Goal: Task Accomplishment & Management: Manage account settings

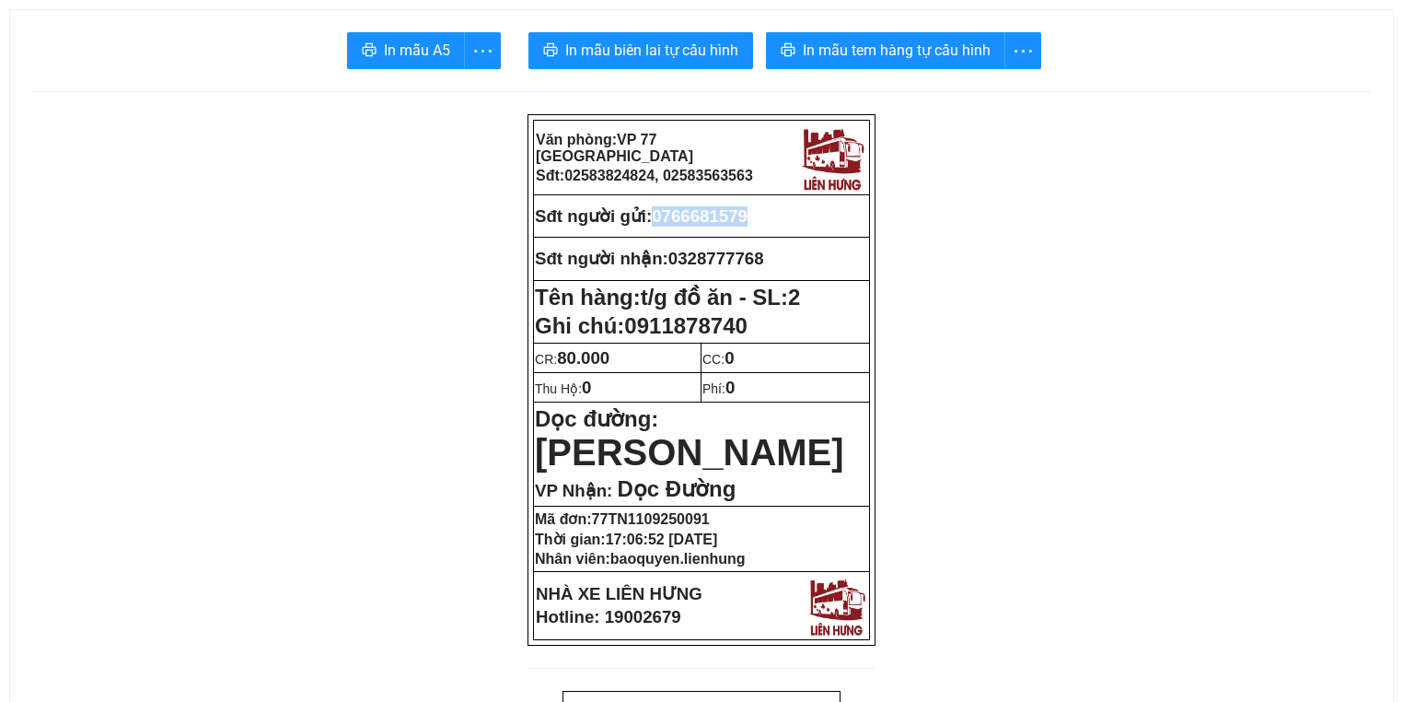
drag, startPoint x: 664, startPoint y: 214, endPoint x: 766, endPoint y: 215, distance: 102.2
click at [766, 215] on p "Sđt người gửi: 0766681579" at bounding box center [701, 216] width 333 height 20
copy span "0766681579"
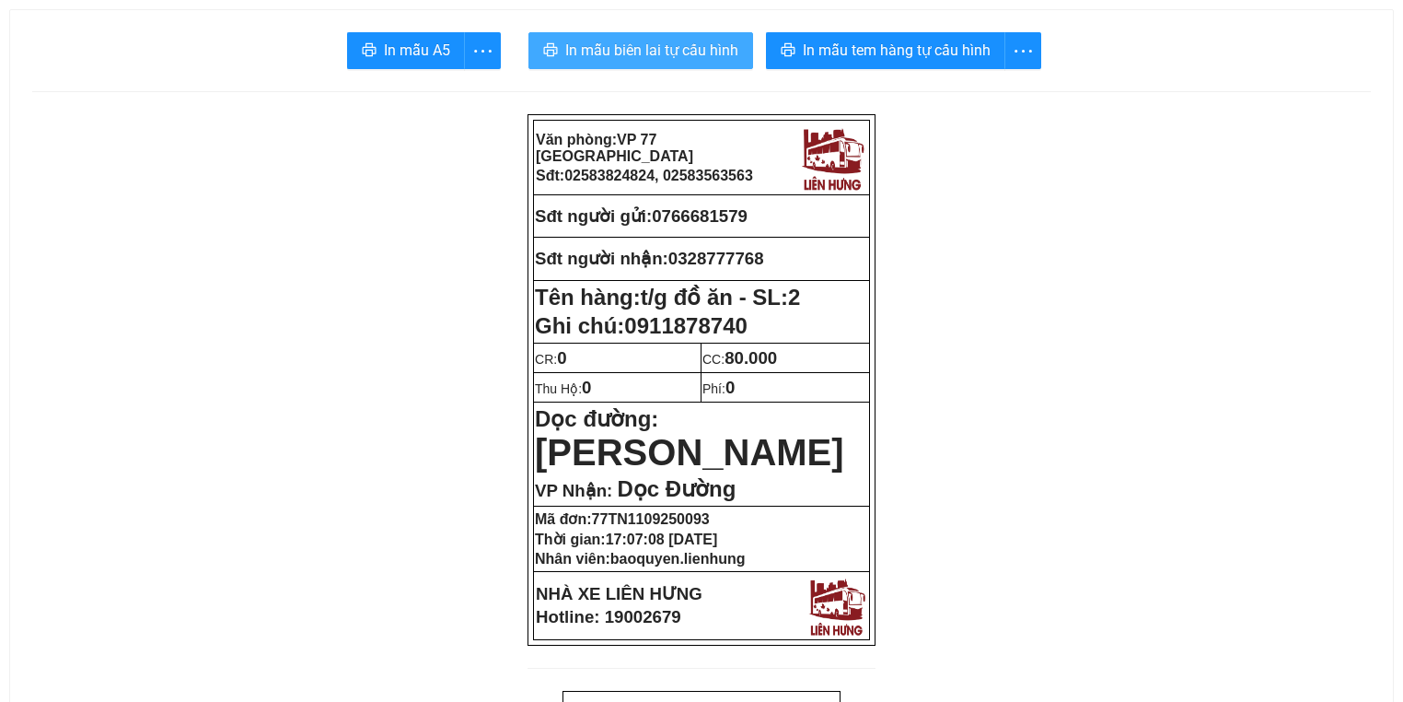
click at [631, 50] on span "In mẫu biên lai tự cấu hình" at bounding box center [651, 50] width 173 height 23
drag, startPoint x: 915, startPoint y: 77, endPoint x: 914, endPoint y: 66, distance: 11.1
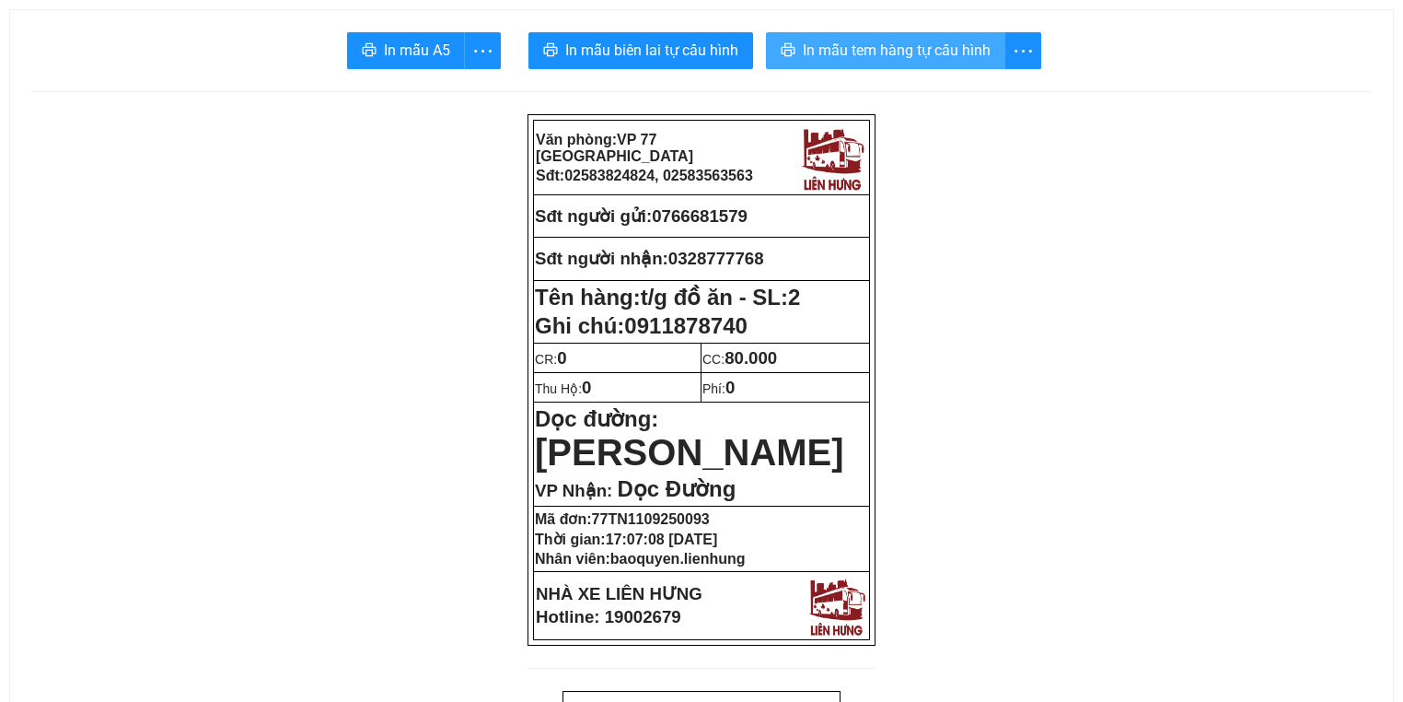
click at [921, 41] on span "In mẫu tem hàng tự cấu hình" at bounding box center [897, 50] width 188 height 23
drag, startPoint x: 674, startPoint y: 255, endPoint x: 746, endPoint y: 251, distance: 71.9
click at [800, 258] on p "Sđt người nhận: 0328777768" at bounding box center [701, 259] width 333 height 20
copy span "0328777768"
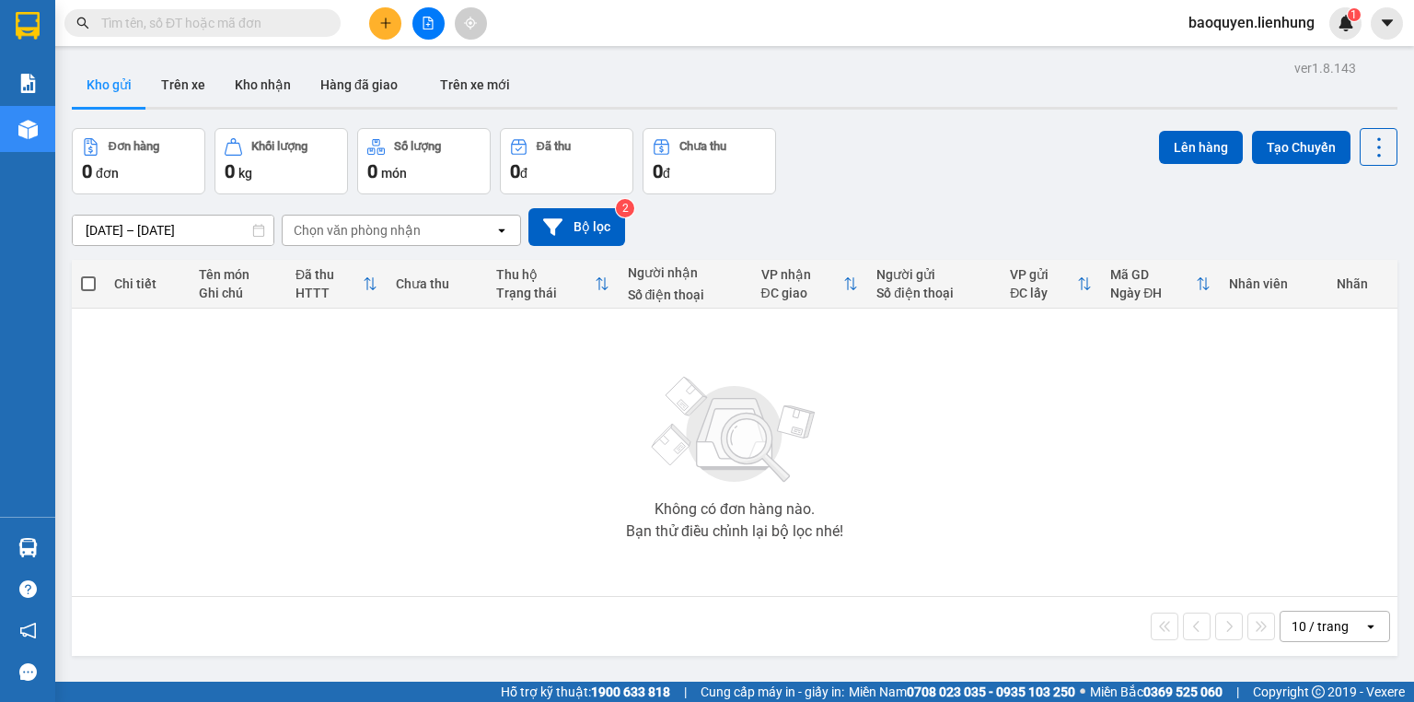
drag, startPoint x: 0, startPoint y: 0, endPoint x: 229, endPoint y: 19, distance: 230.1
paste input "0328777768"
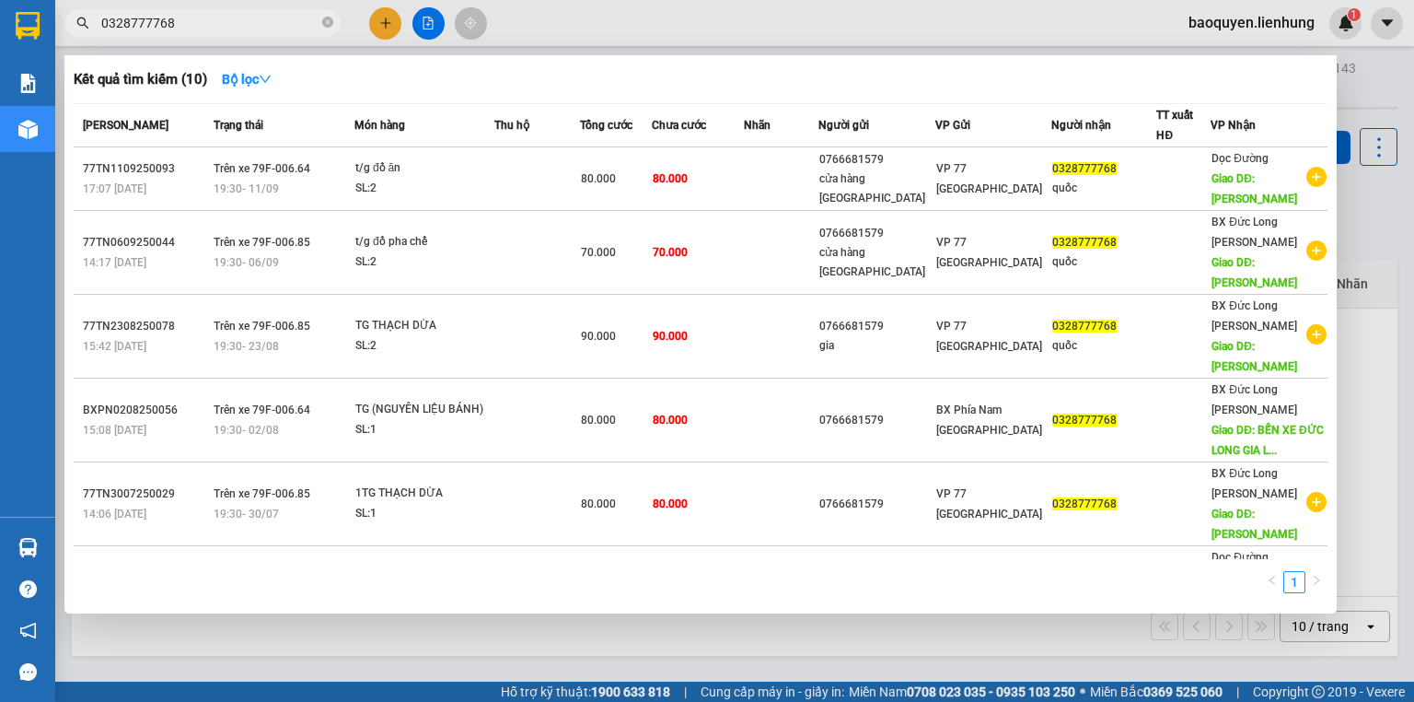
type input "0328777768"
click at [1413, 111] on div at bounding box center [707, 351] width 1414 height 702
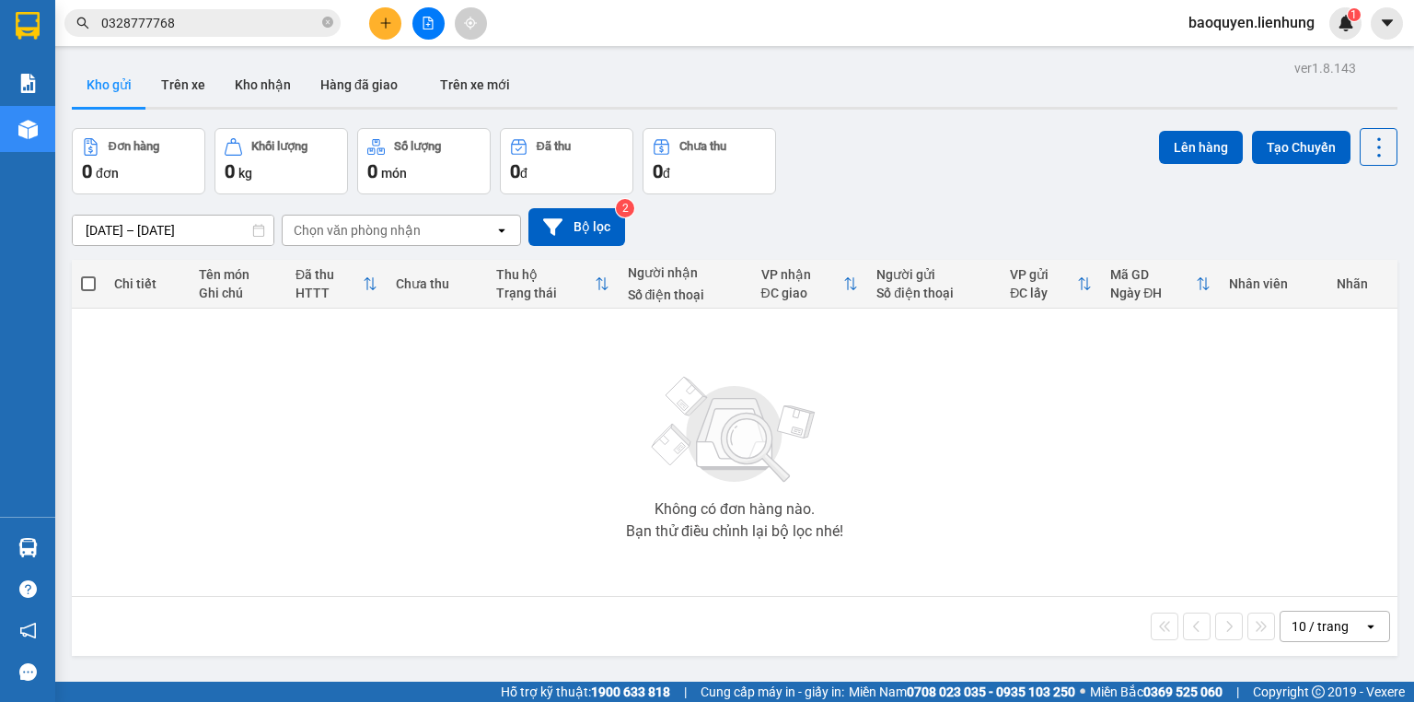
click at [436, 34] on button at bounding box center [429, 23] width 32 height 32
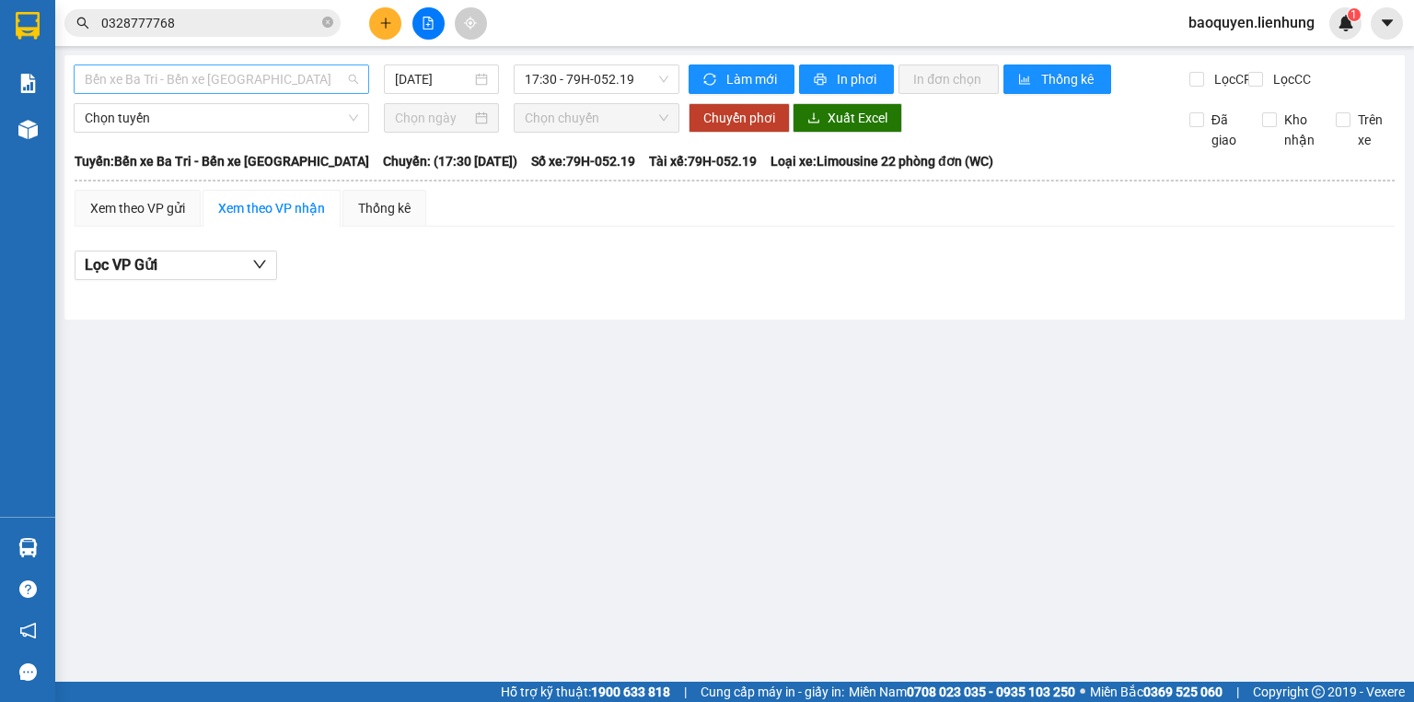
click at [242, 69] on span "Bến xe Ba Tri - Bến xe Vạn Ninh" at bounding box center [221, 79] width 273 height 28
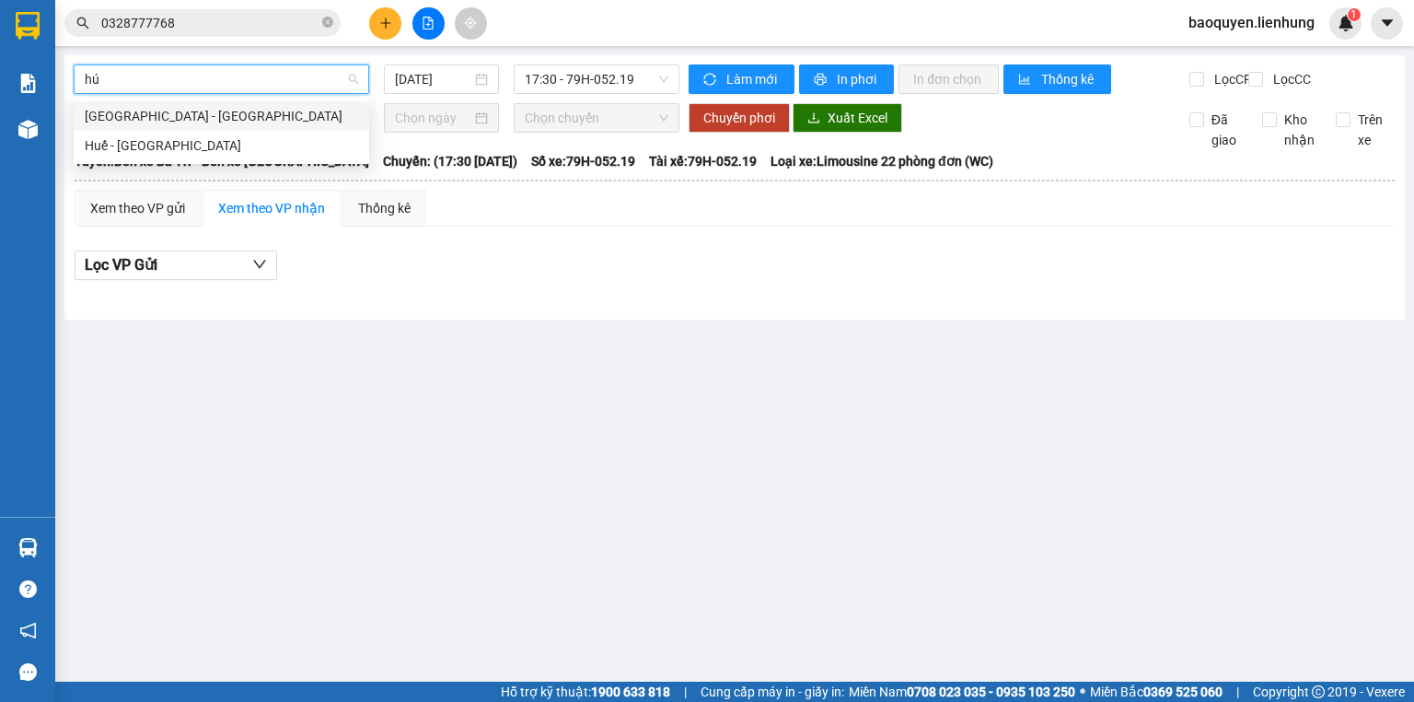
type input "húe"
click at [232, 120] on div "Nha Trang - Huế" at bounding box center [221, 116] width 273 height 20
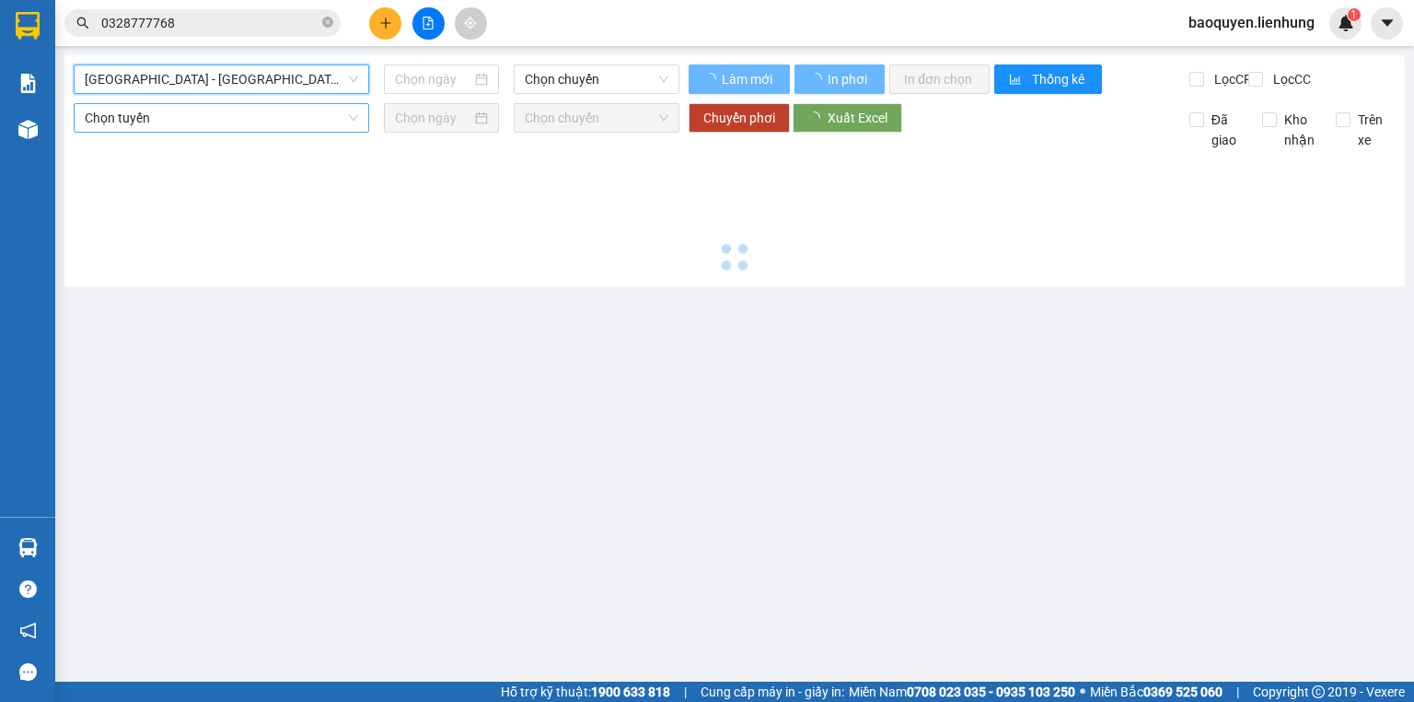
type input "11/09/2025"
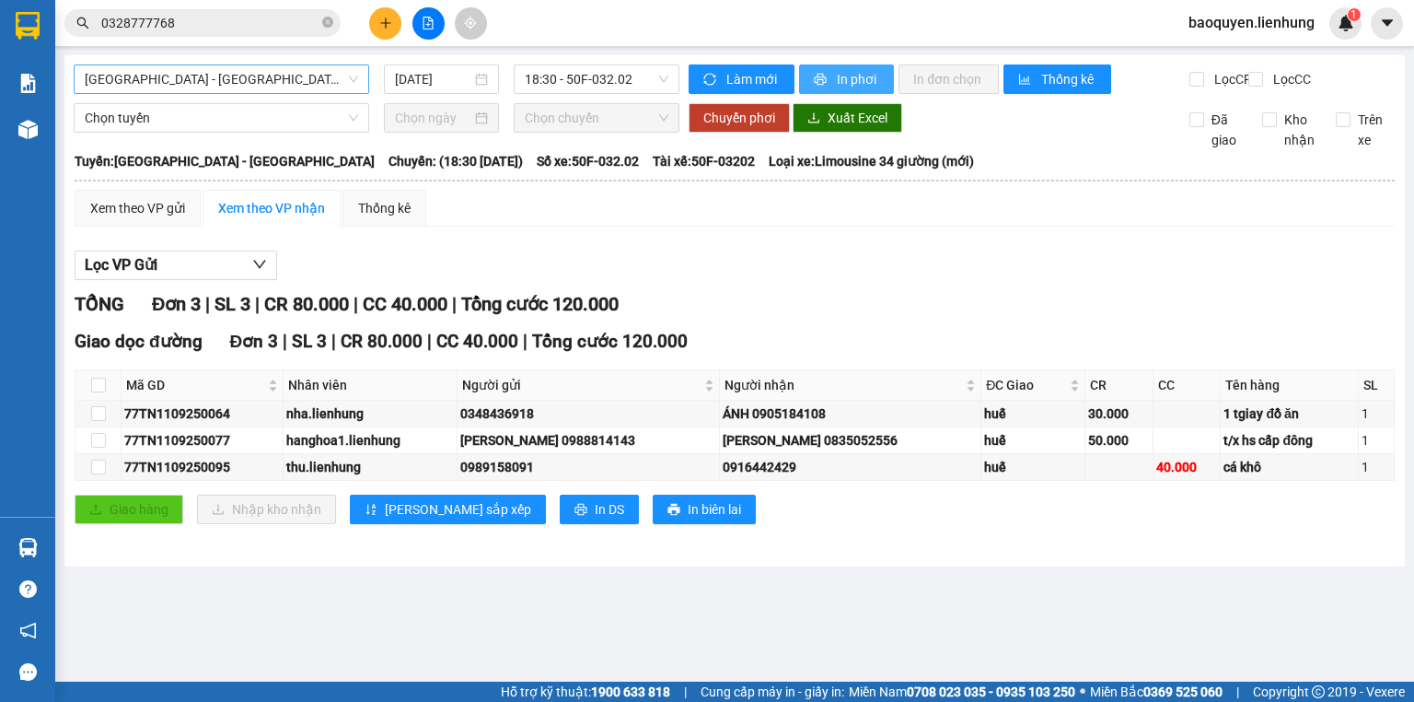
click at [837, 81] on span "In phơi" at bounding box center [858, 79] width 42 height 20
click at [223, 77] on span "Nha Trang - Huế" at bounding box center [221, 79] width 273 height 28
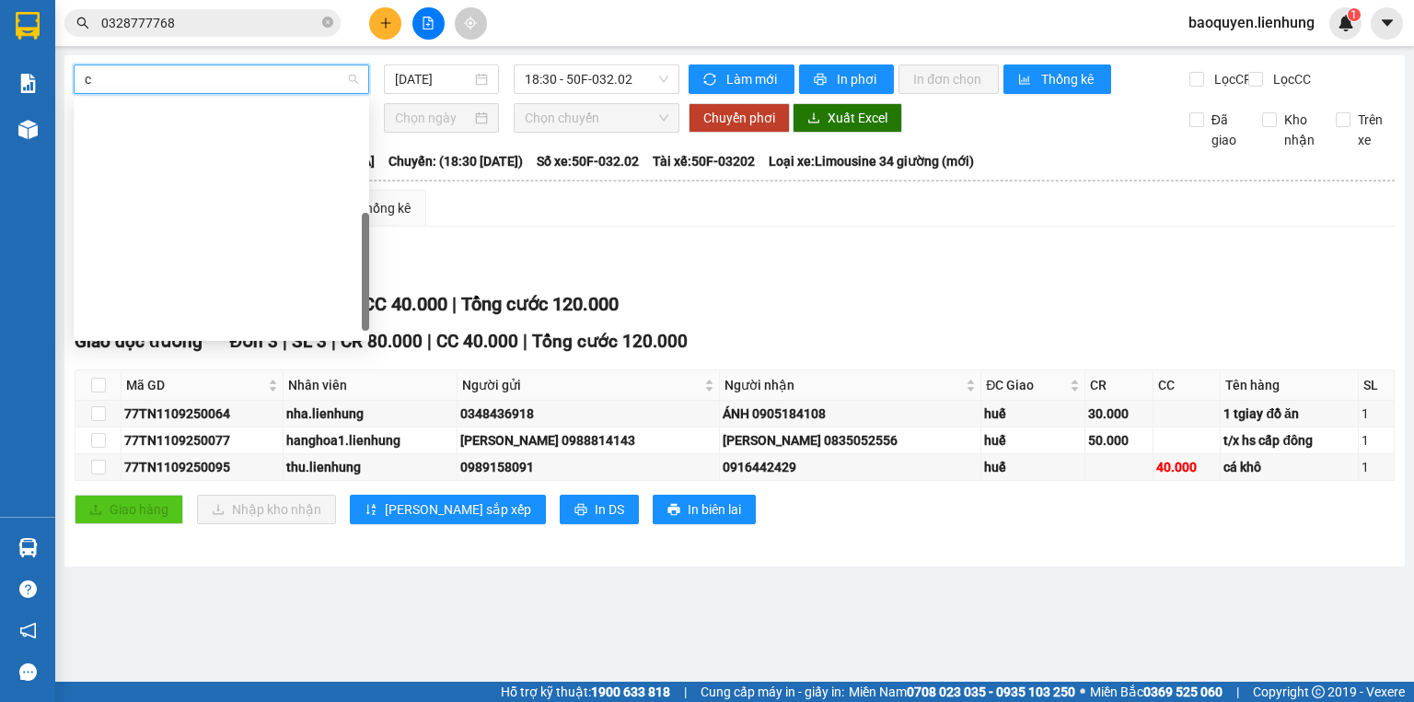
type input "cà"
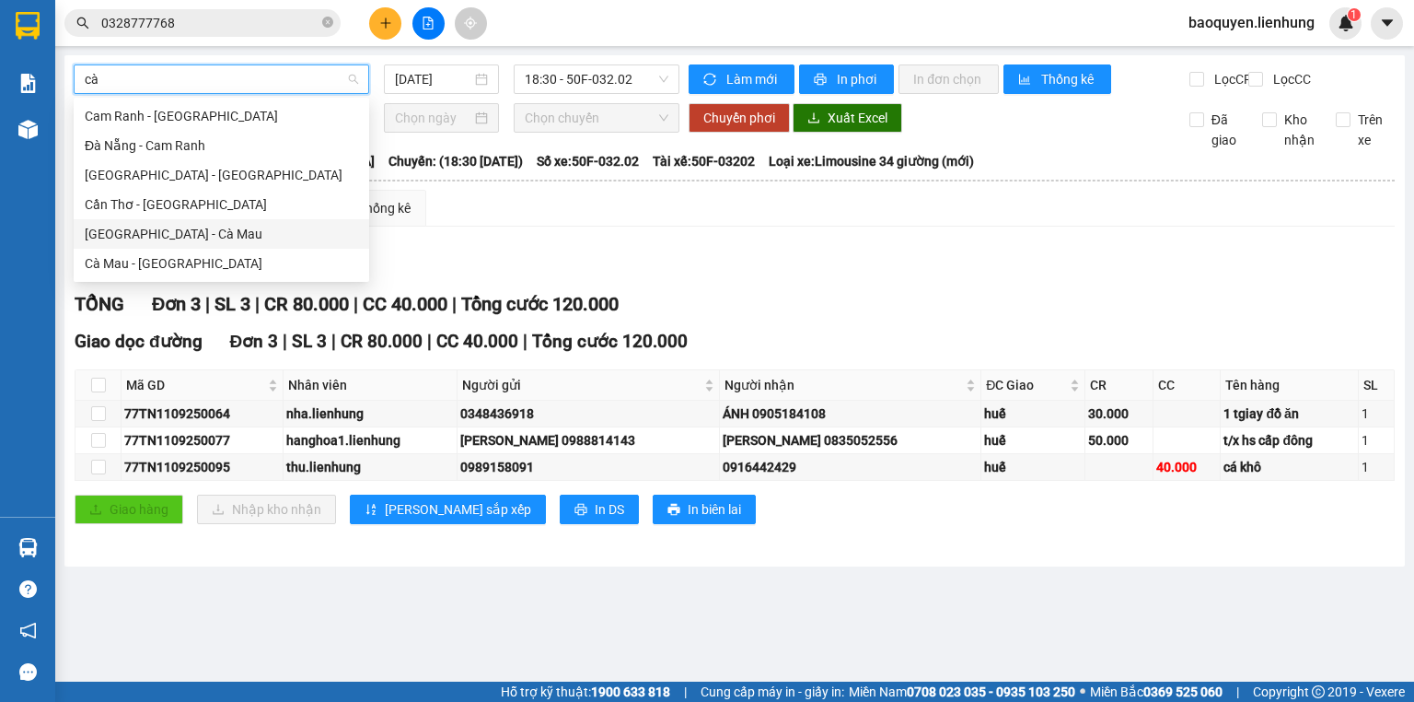
click at [196, 232] on div "Nha Trang - Cà Mau" at bounding box center [221, 234] width 273 height 20
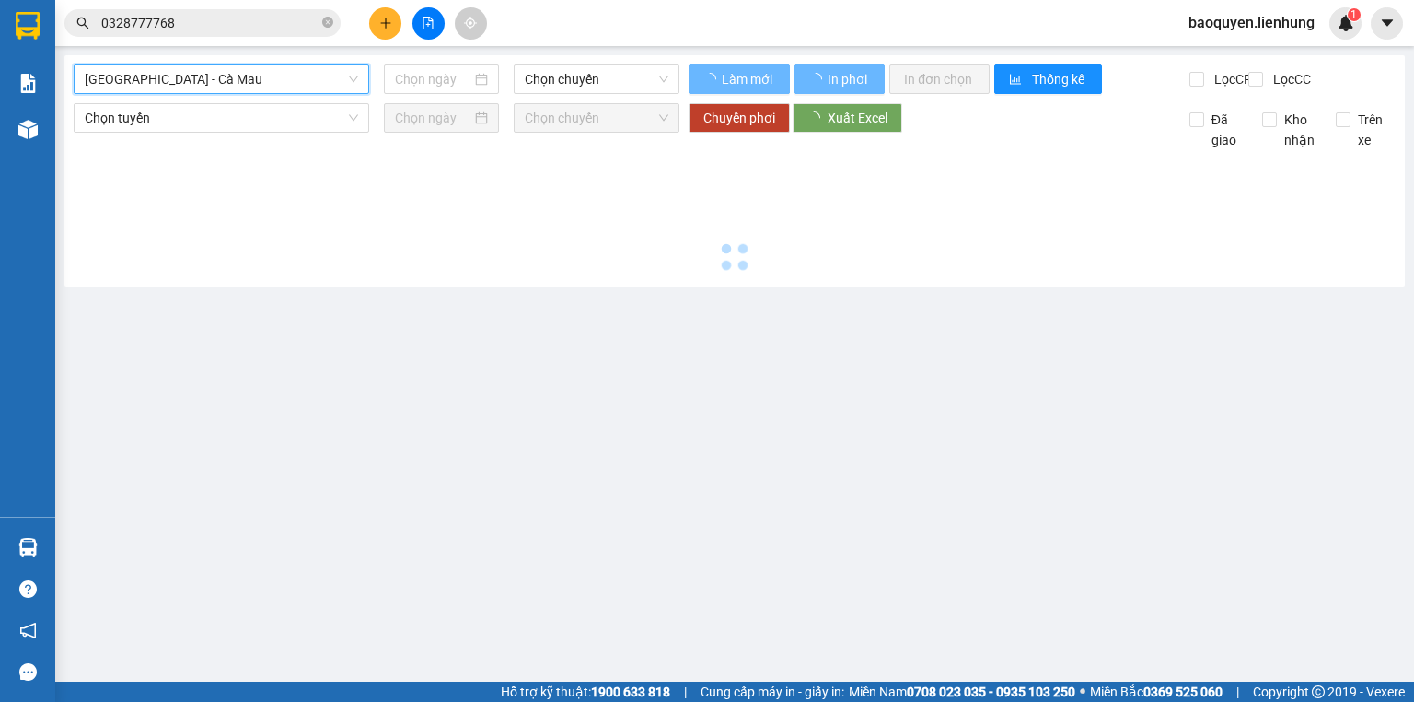
type input "11/09/2025"
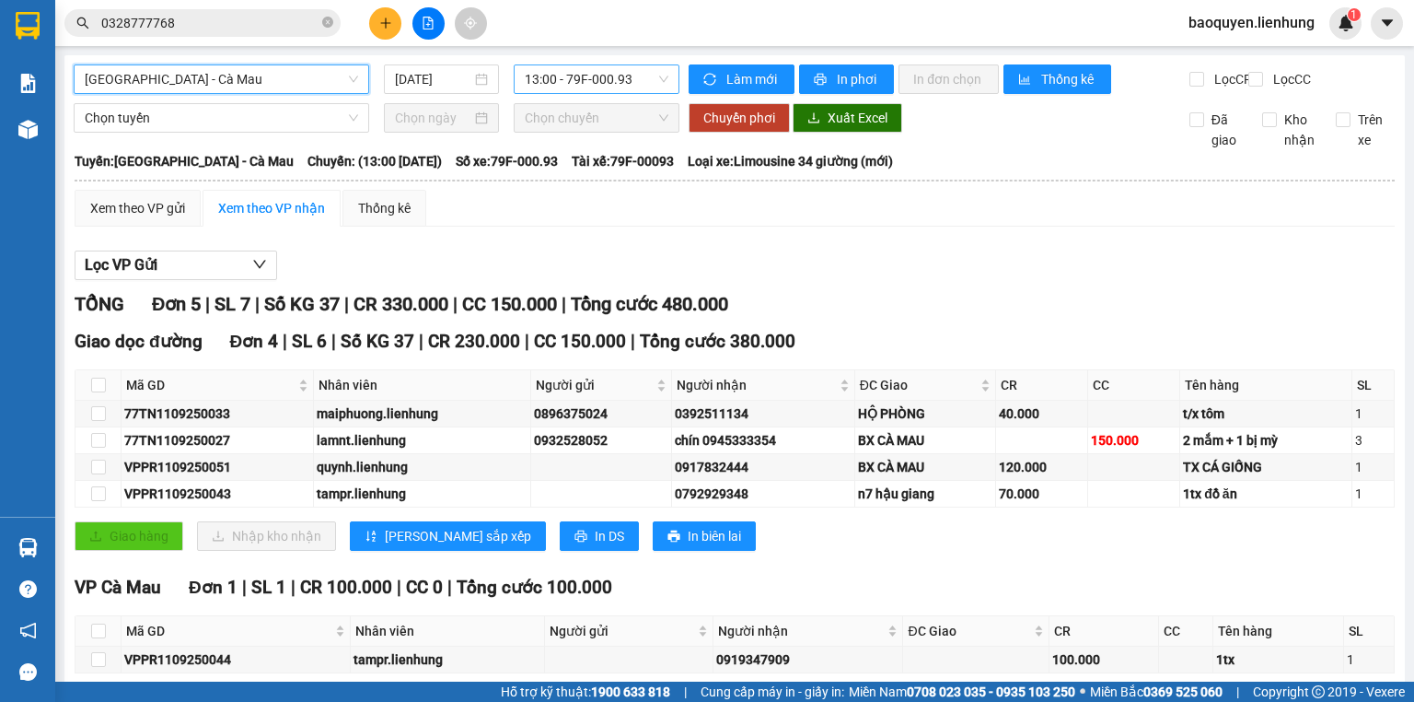
click at [597, 78] on span "13:00 - 79F-000.93" at bounding box center [597, 79] width 145 height 28
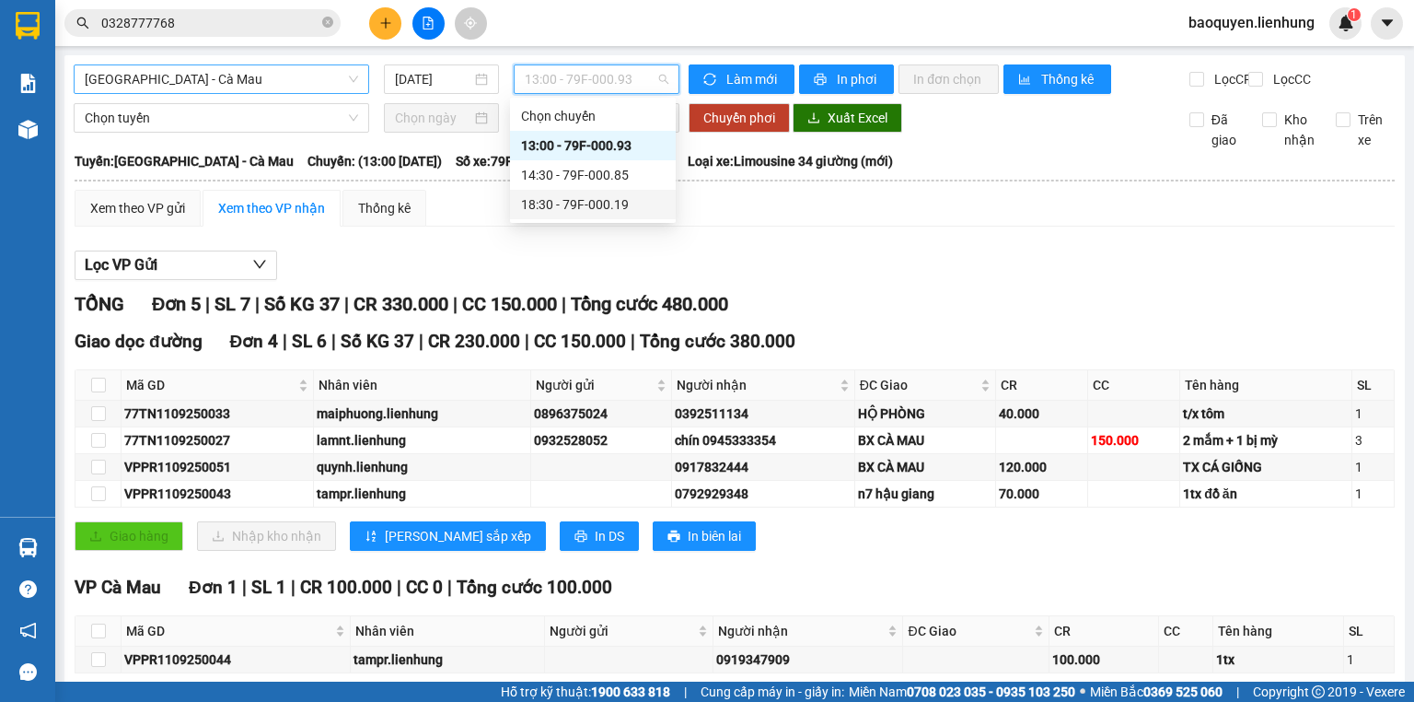
click at [591, 197] on div "18:30 - 79F-000.19" at bounding box center [593, 204] width 144 height 20
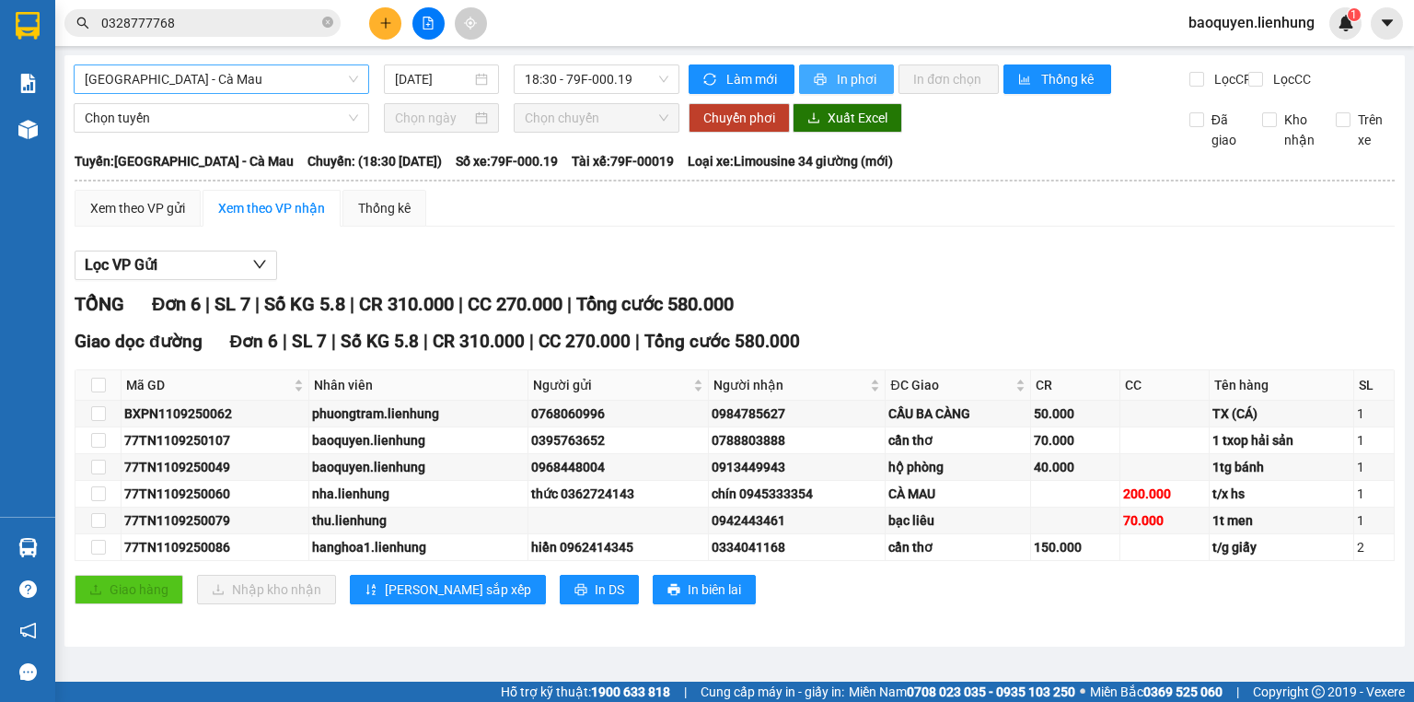
click at [847, 76] on span "In phơi" at bounding box center [858, 79] width 42 height 20
click at [210, 94] on div "Nha Trang - Cà Mau 11/09/2025 18:30 - 79F-000.19" at bounding box center [377, 78] width 606 height 29
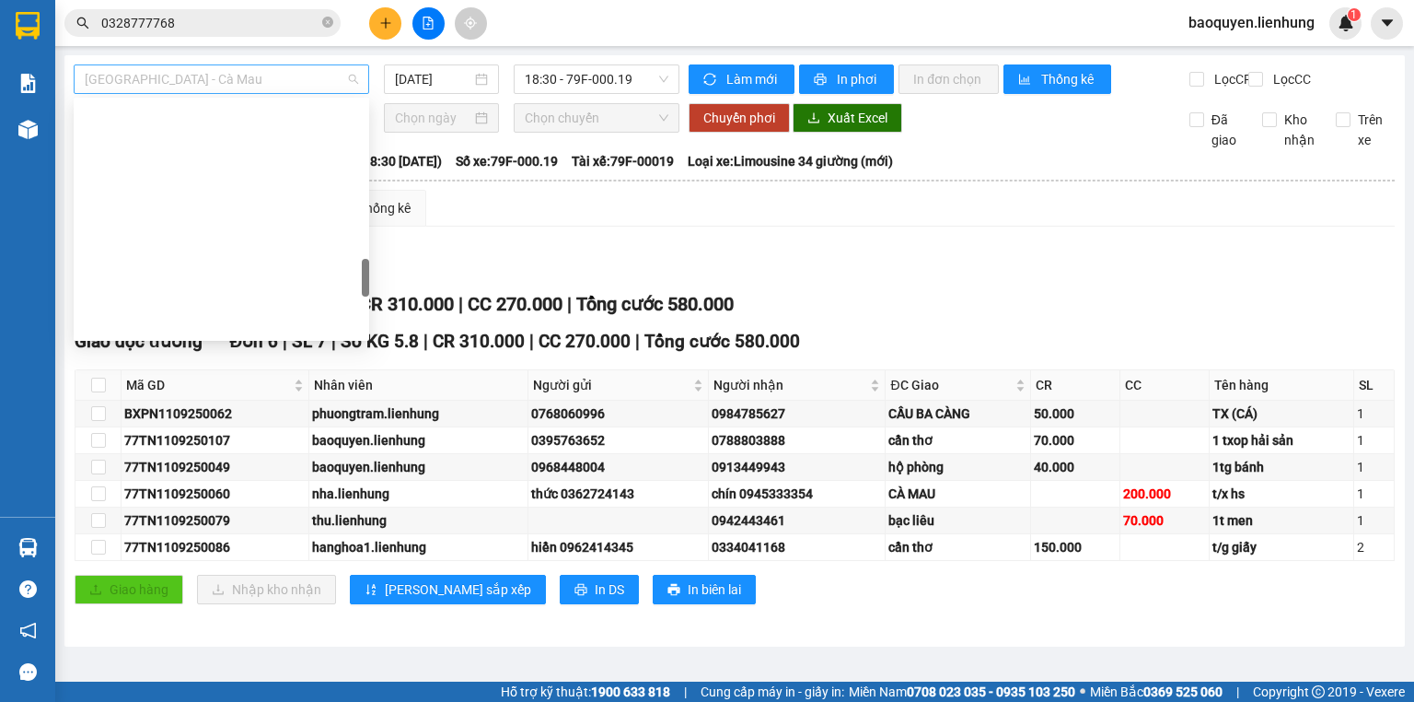
click at [217, 76] on span "Nha Trang - Cà Mau" at bounding box center [221, 79] width 273 height 28
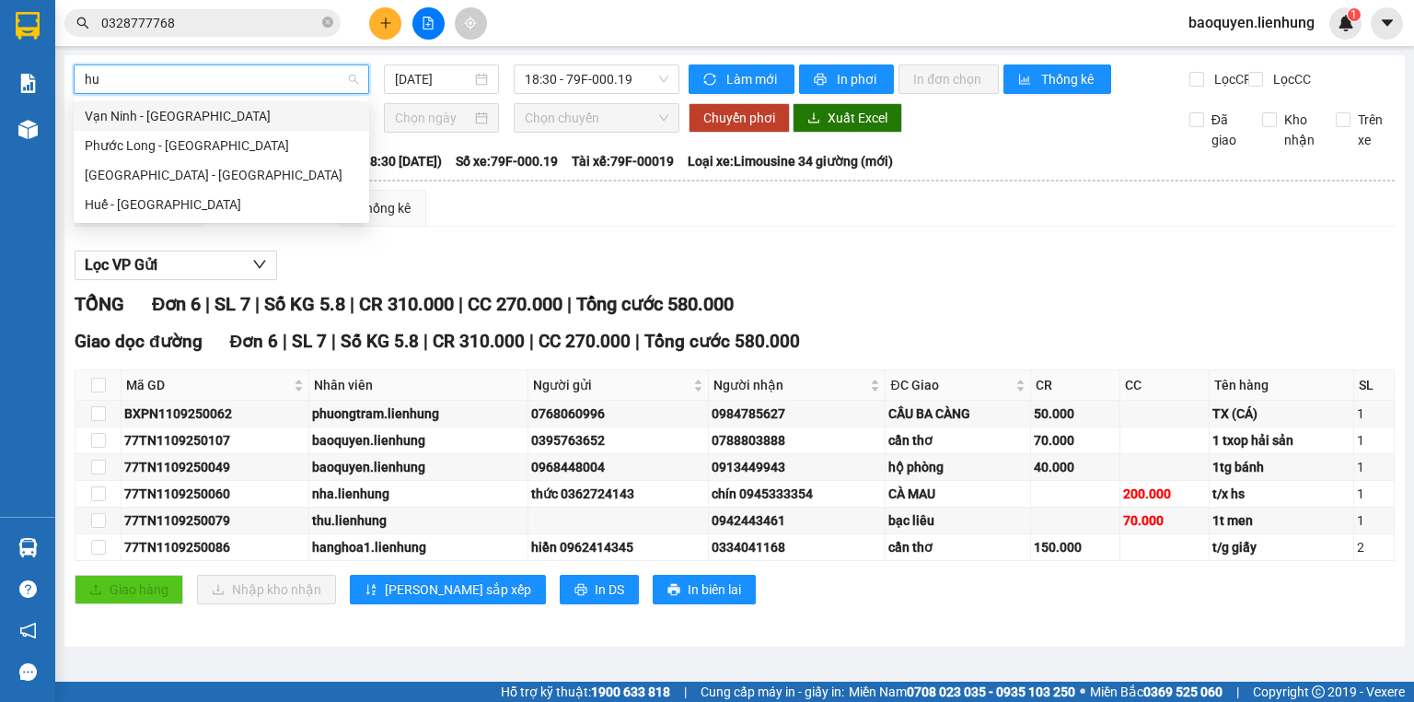
type input "hue"
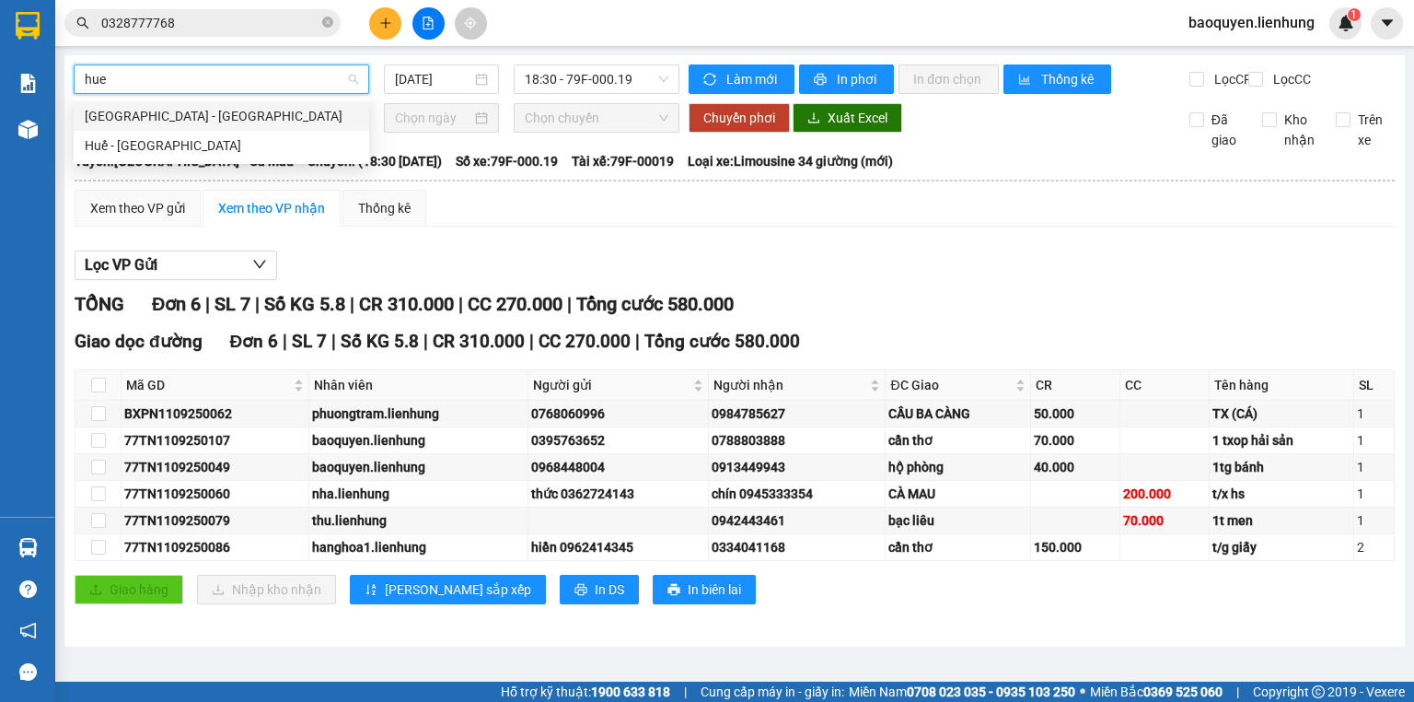
click at [219, 125] on div "Nha Trang - Huế" at bounding box center [221, 116] width 273 height 20
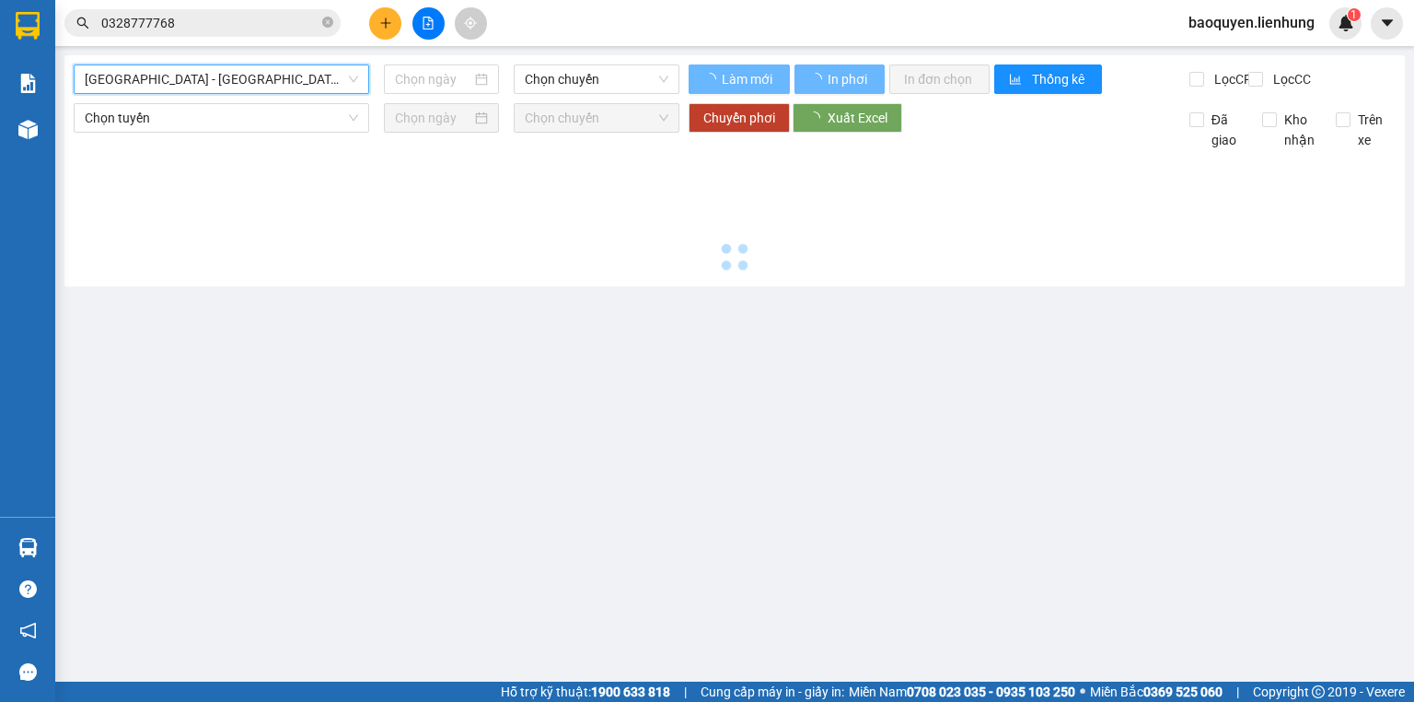
type input "11/09/2025"
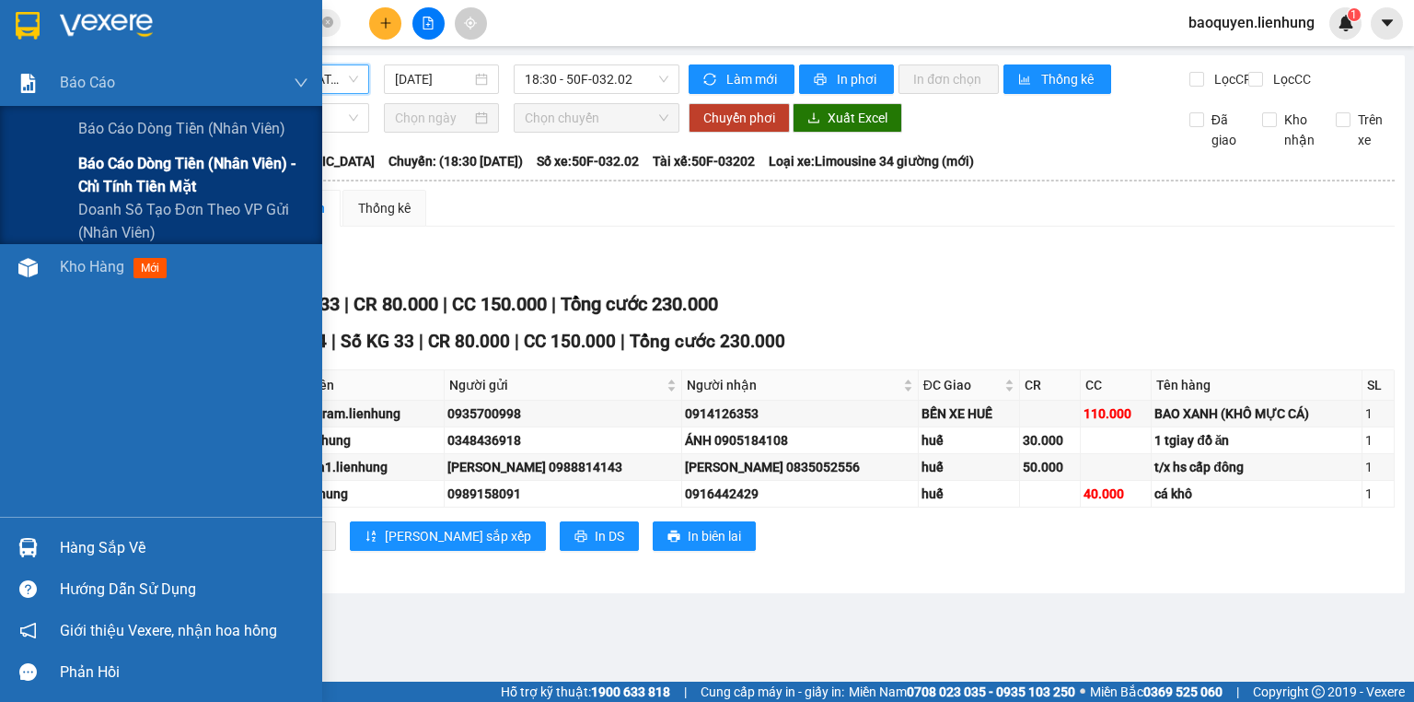
click at [112, 166] on span "Báo cáo dòng tiền (nhân viên) - chỉ tính tiền mặt" at bounding box center [193, 175] width 230 height 46
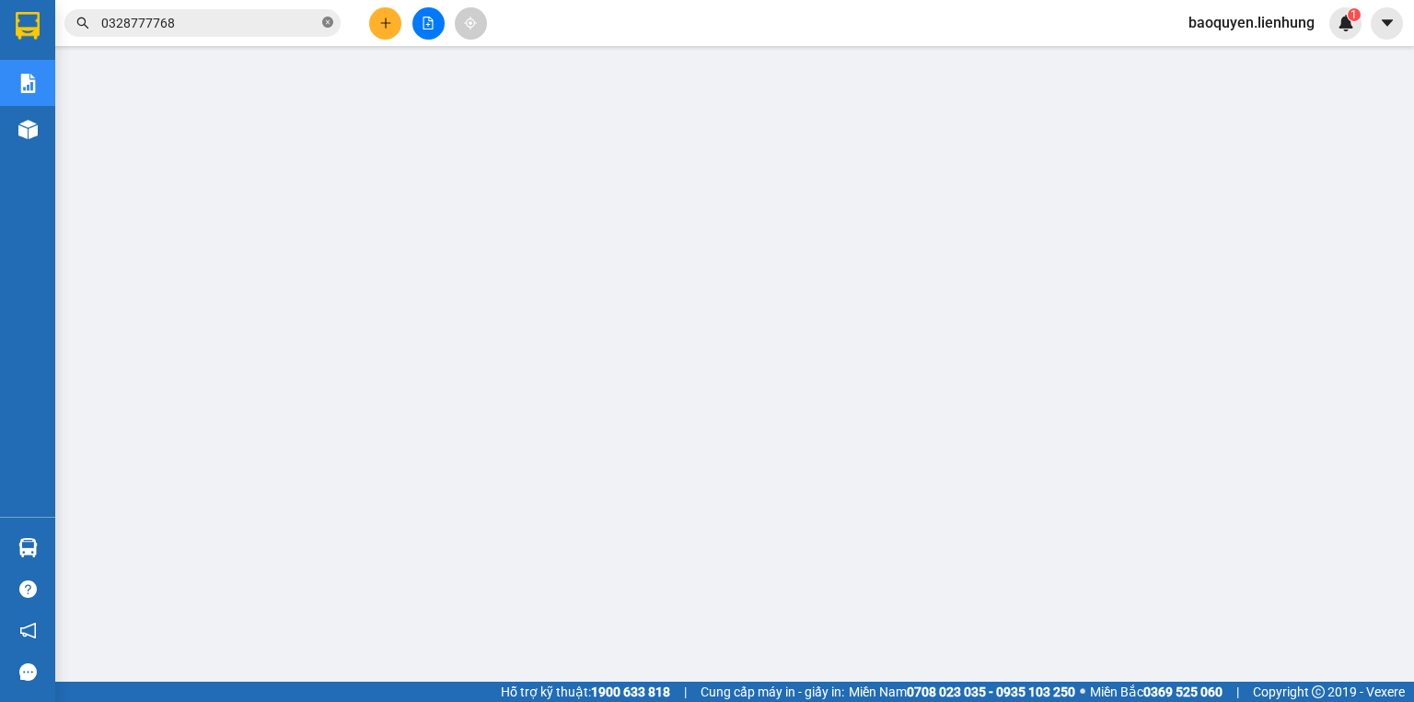
click at [328, 26] on icon "close-circle" at bounding box center [327, 22] width 11 height 11
drag, startPoint x: 209, startPoint y: 33, endPoint x: 217, endPoint y: 22, distance: 13.8
paste input "0988285100"
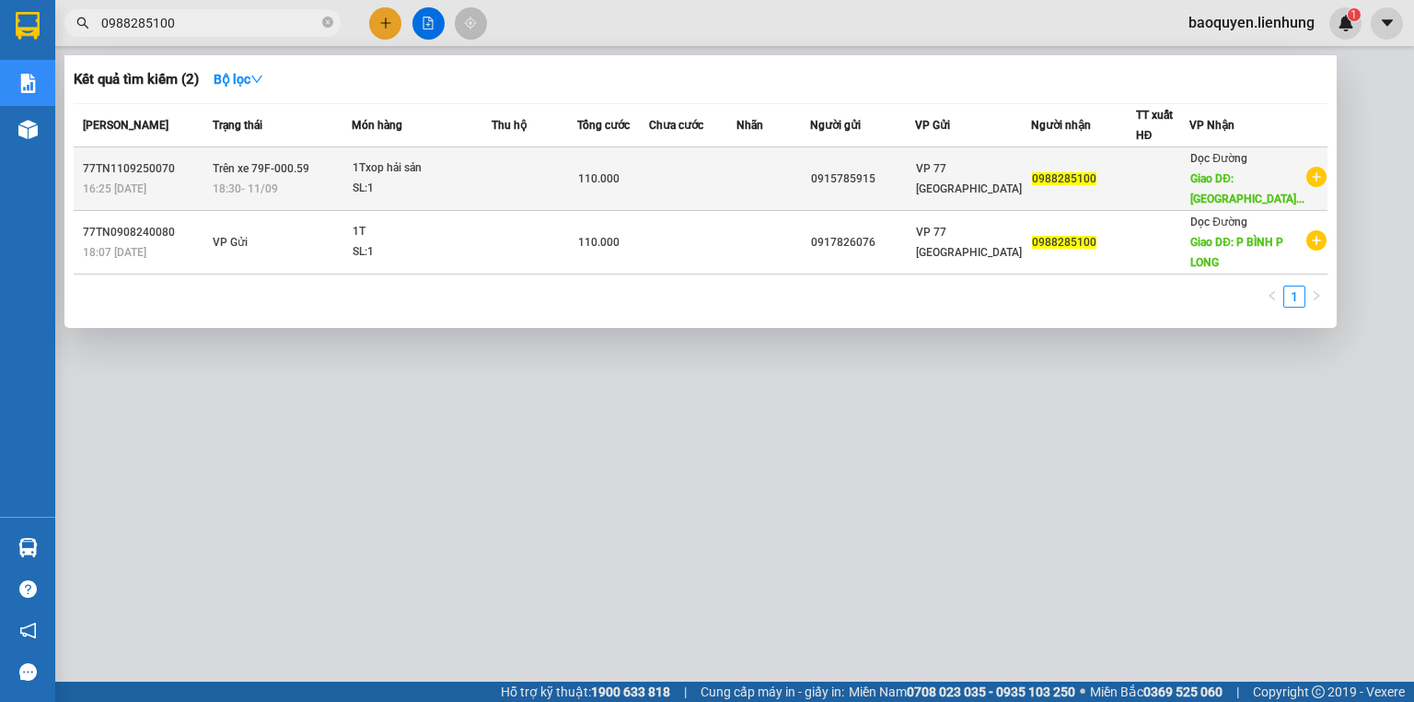
type input "0988285100"
click at [486, 198] on div "SL: 1" at bounding box center [422, 189] width 138 height 20
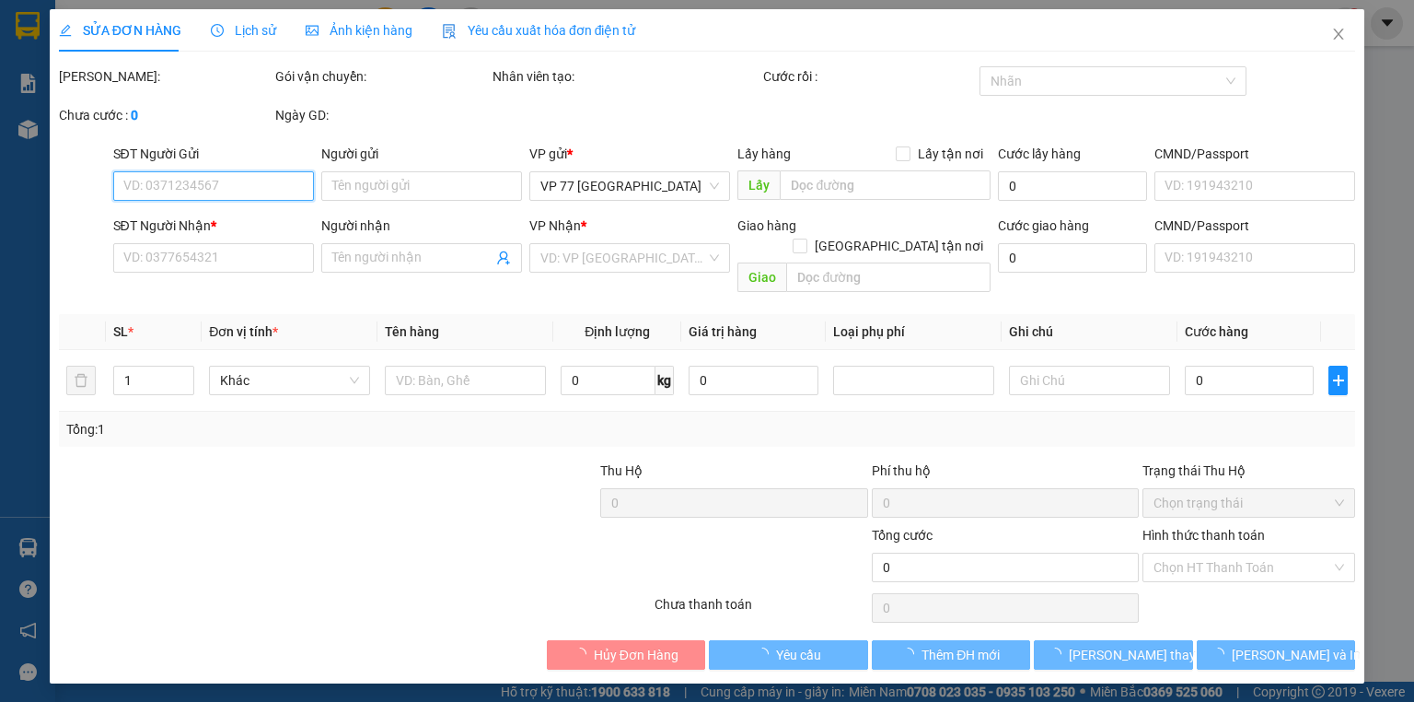
type input "0915785915"
type input "225250805"
type input "0988285100"
type input "phước bình phước long"
type input "110.000"
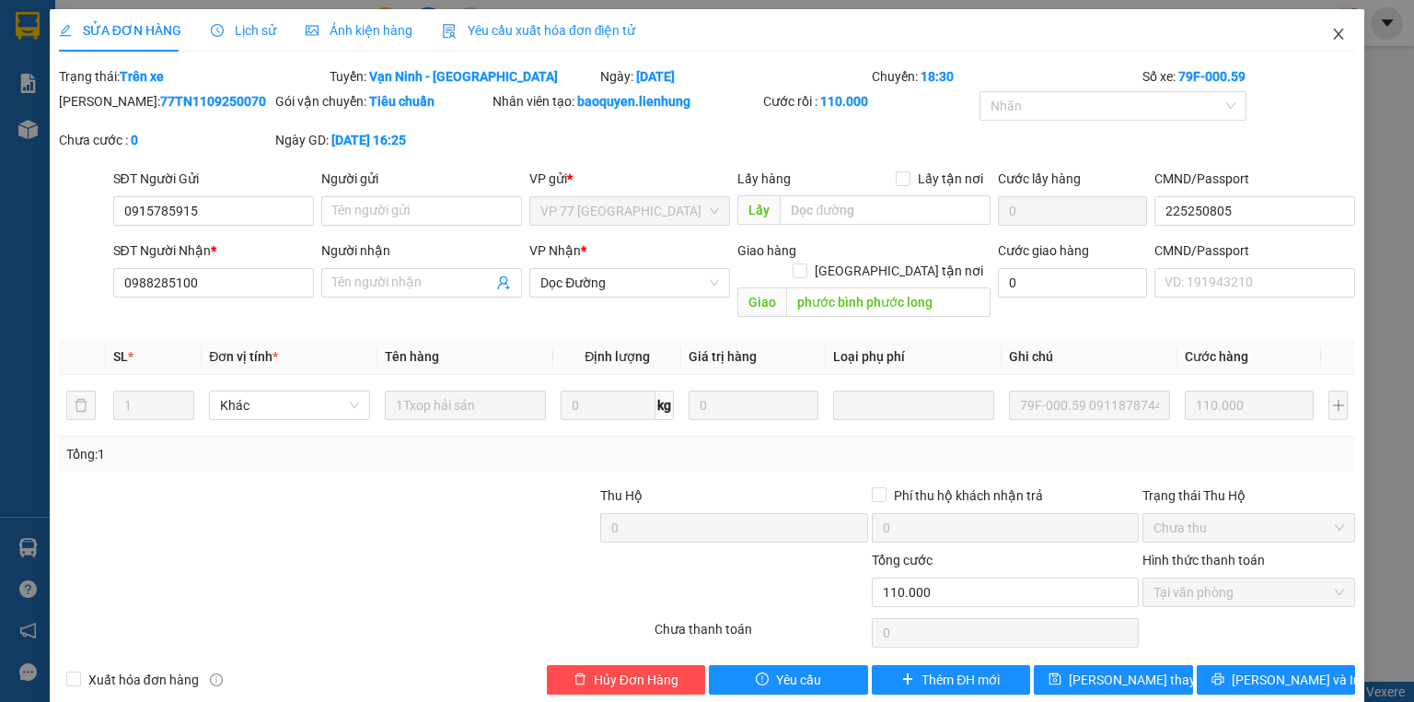
click at [1332, 39] on icon "close" at bounding box center [1339, 34] width 15 height 15
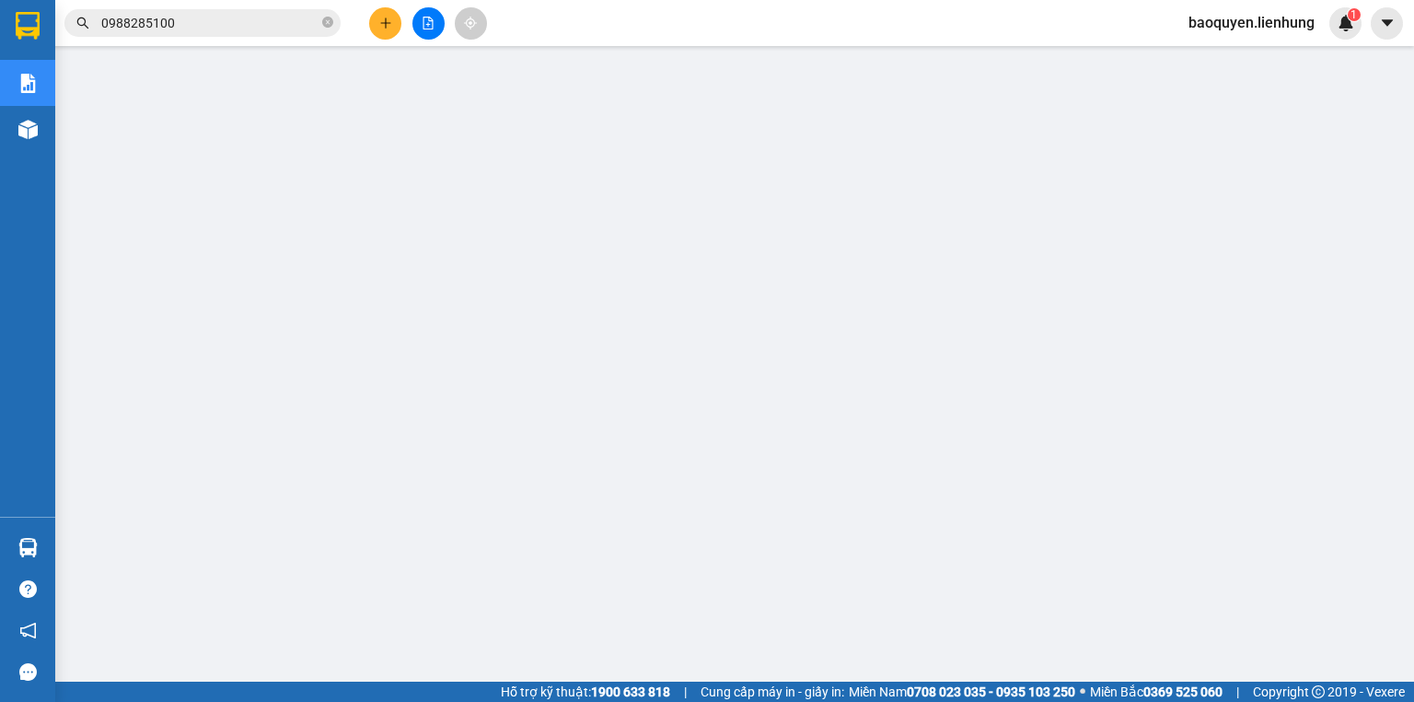
click at [221, 26] on input "0988285100" at bounding box center [209, 23] width 217 height 20
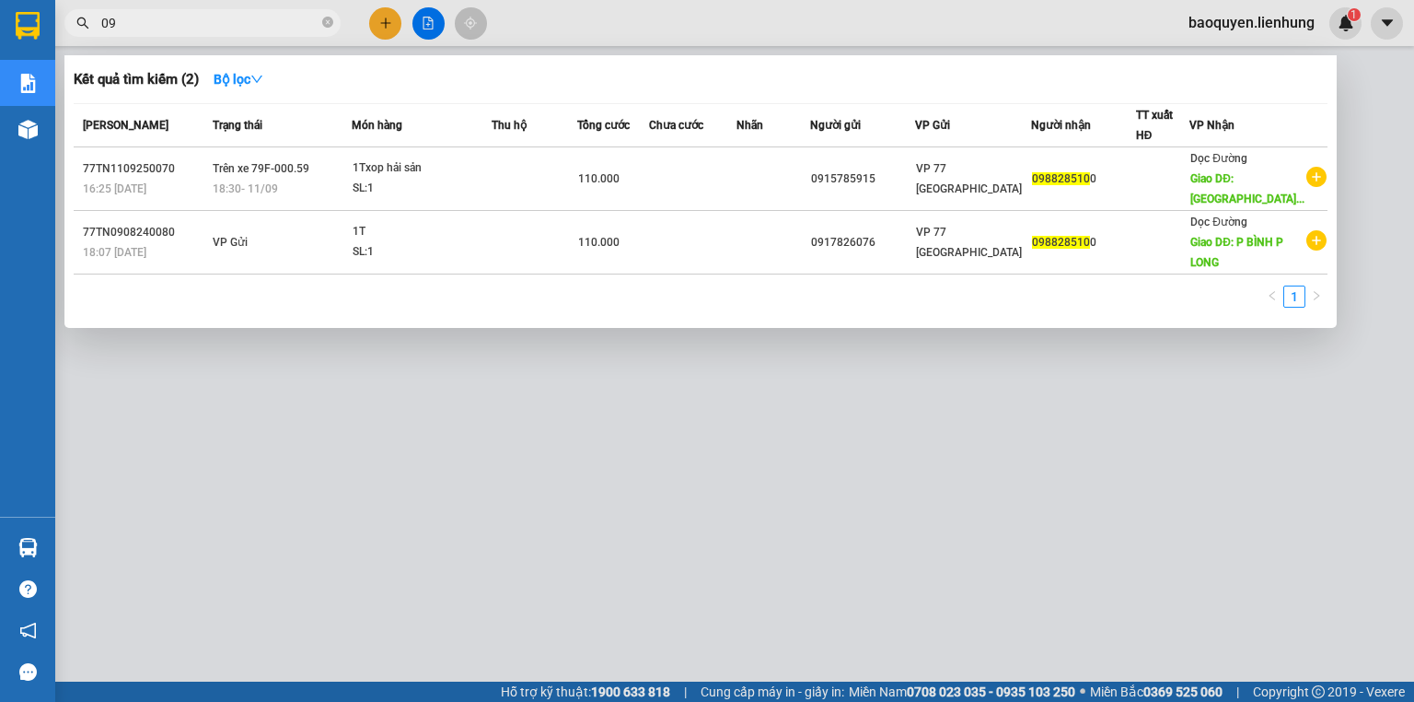
type input "0"
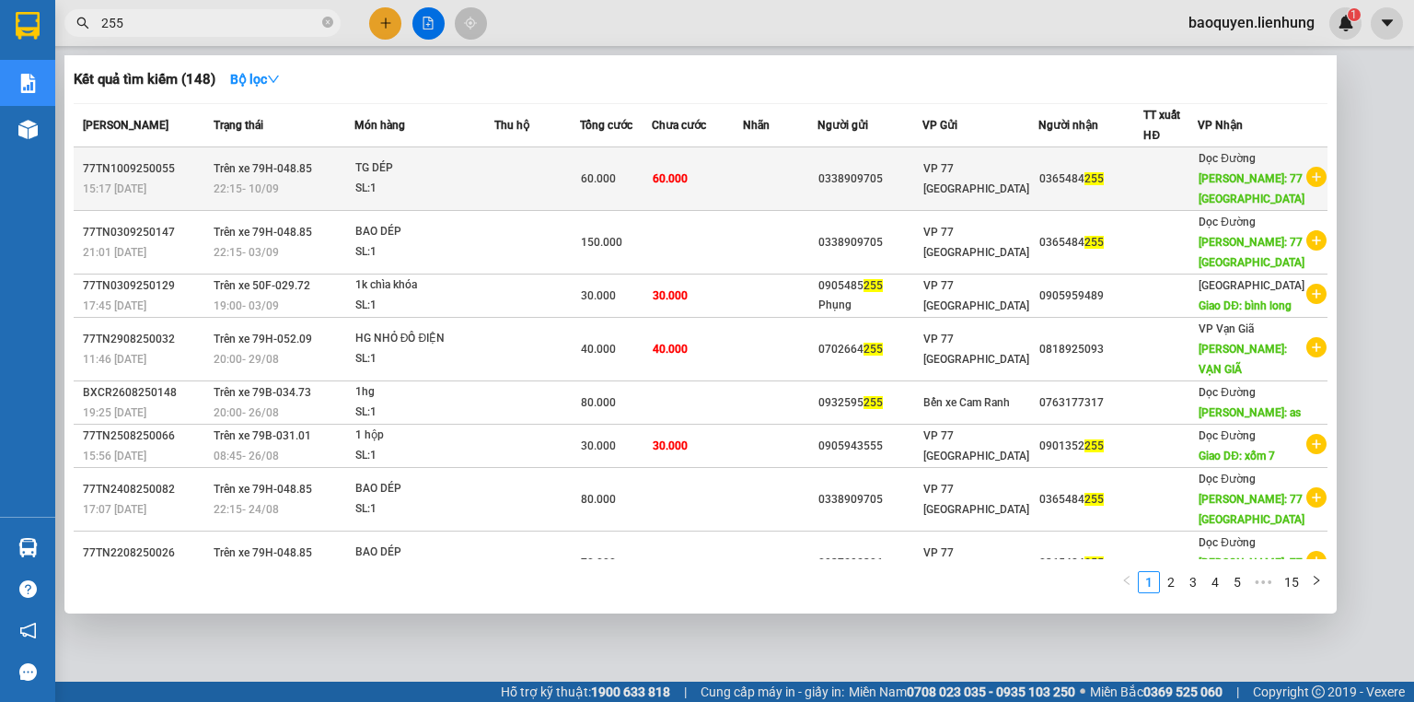
type input "255"
click at [652, 189] on td "60.000" at bounding box center [616, 179] width 72 height 64
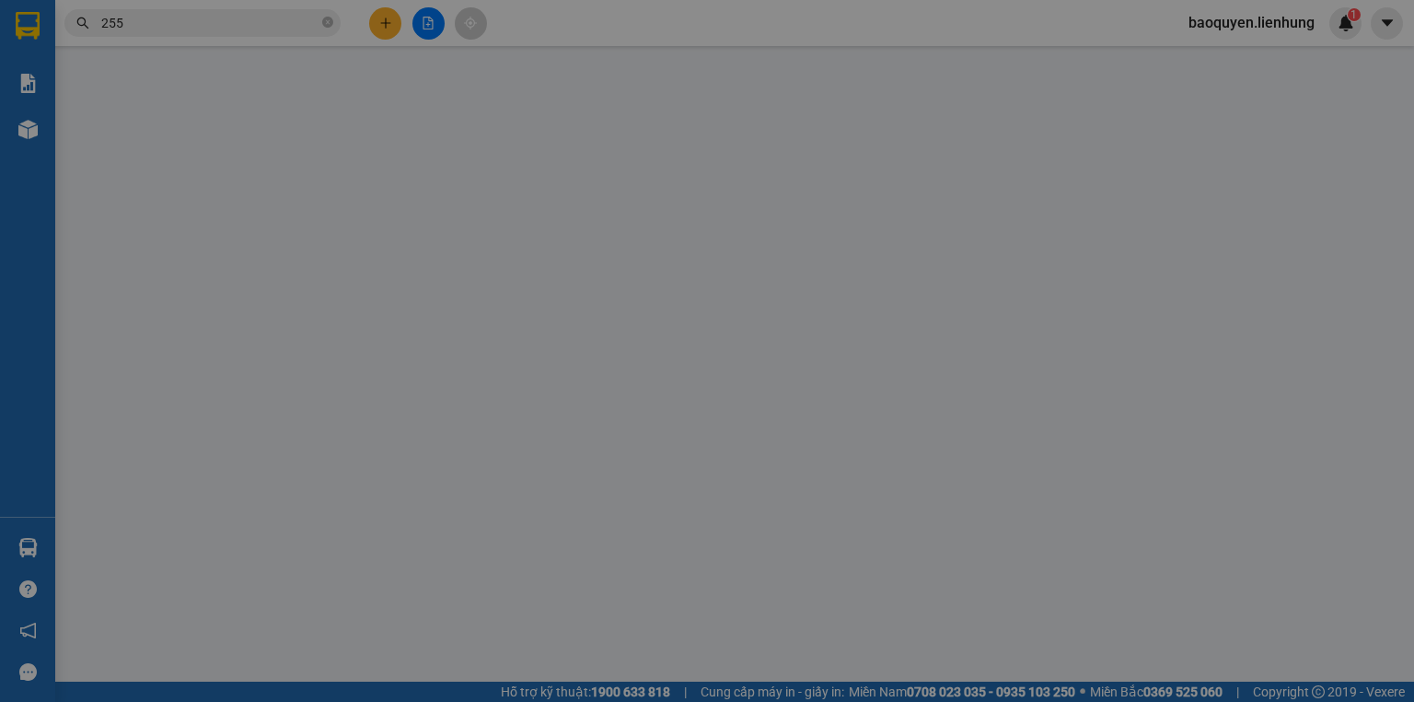
type input "0338909705"
type input "0460980041458"
type input "0365484255"
type input "77 THÁI NGUYÊN"
type input "60.000"
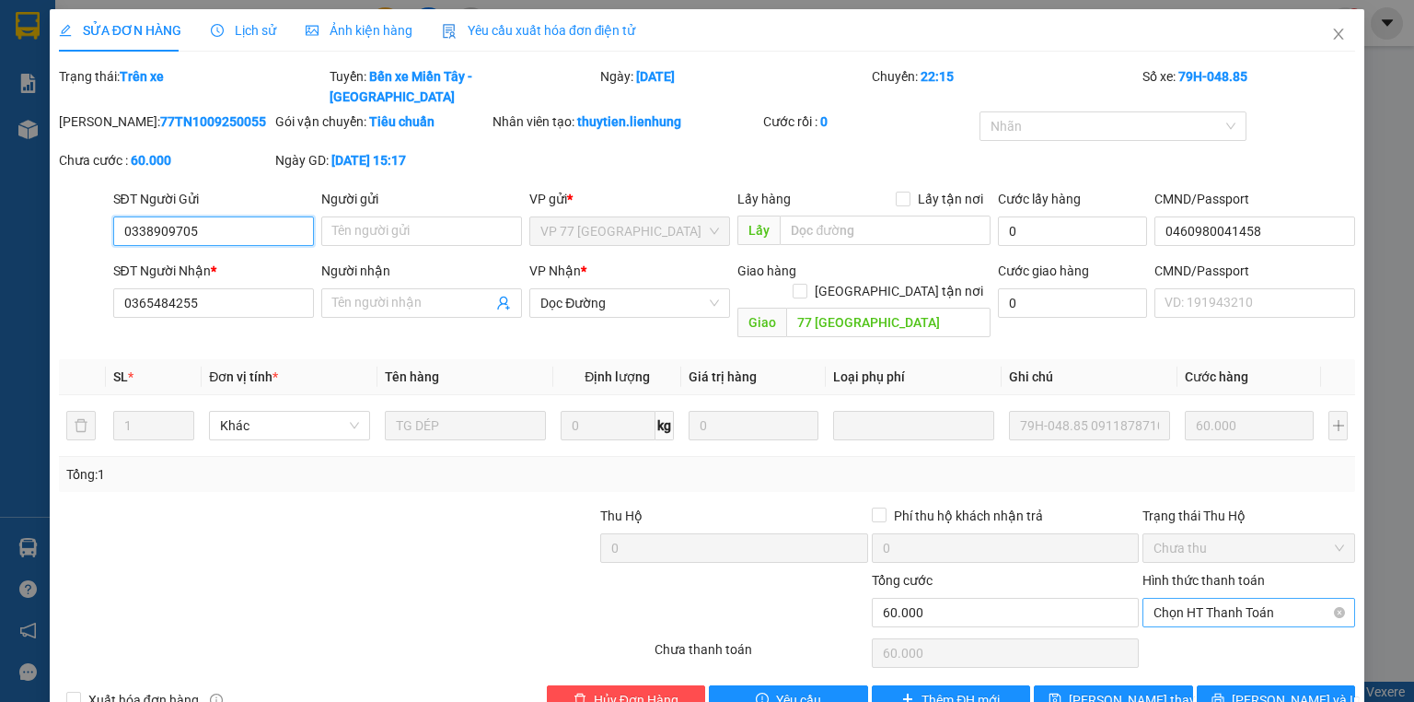
click at [1223, 599] on span "Chọn HT Thanh Toán" at bounding box center [1249, 613] width 191 height 28
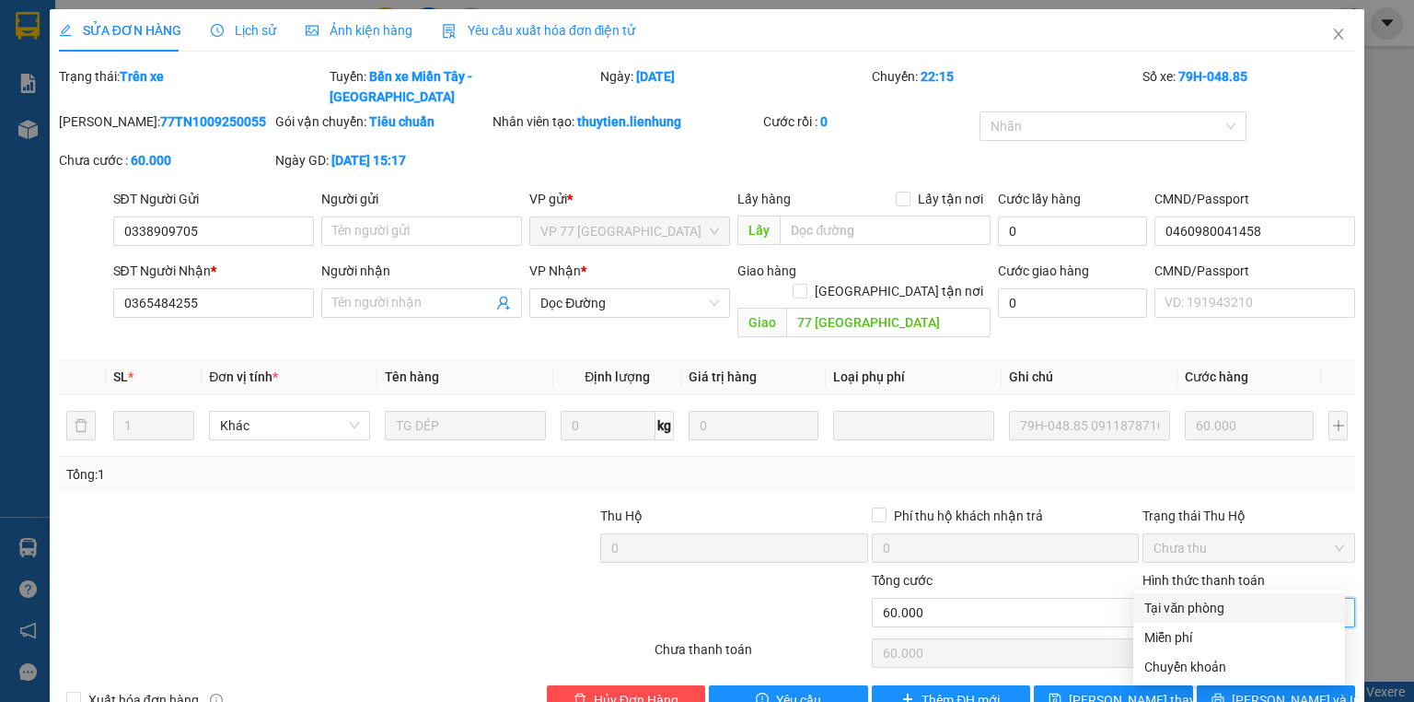
click at [1223, 611] on div "Tại văn phòng" at bounding box center [1240, 608] width 190 height 20
type input "0"
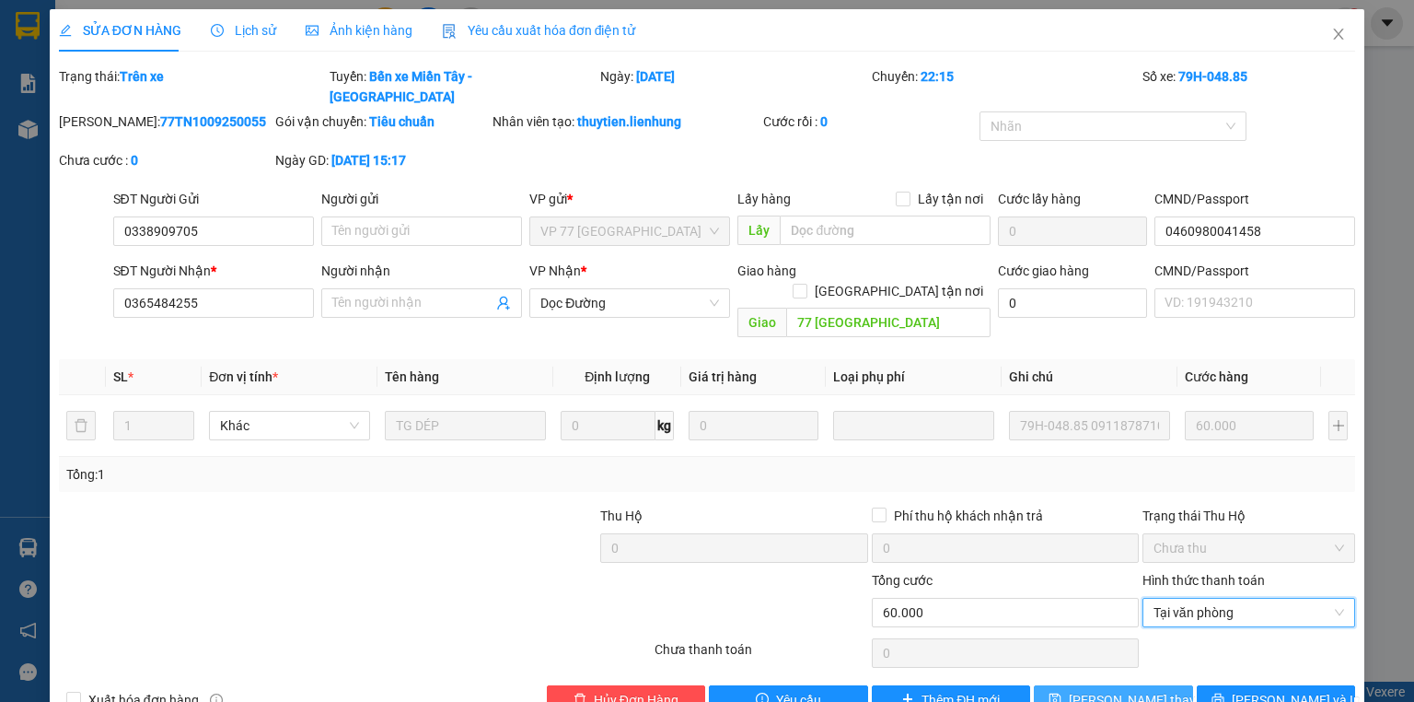
click at [1134, 690] on span "Lưu thay đổi" at bounding box center [1142, 700] width 147 height 20
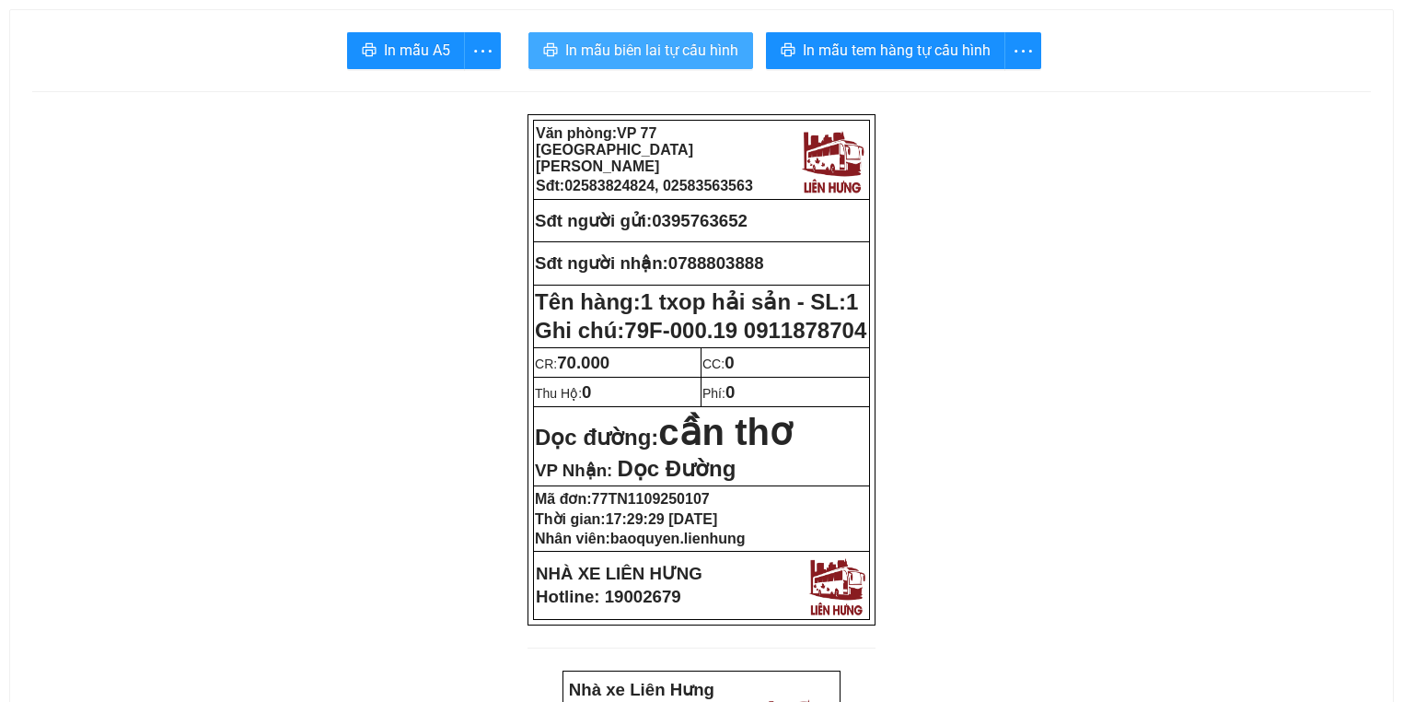
click at [680, 44] on span "In mẫu biên lai tự cấu hình" at bounding box center [651, 50] width 173 height 23
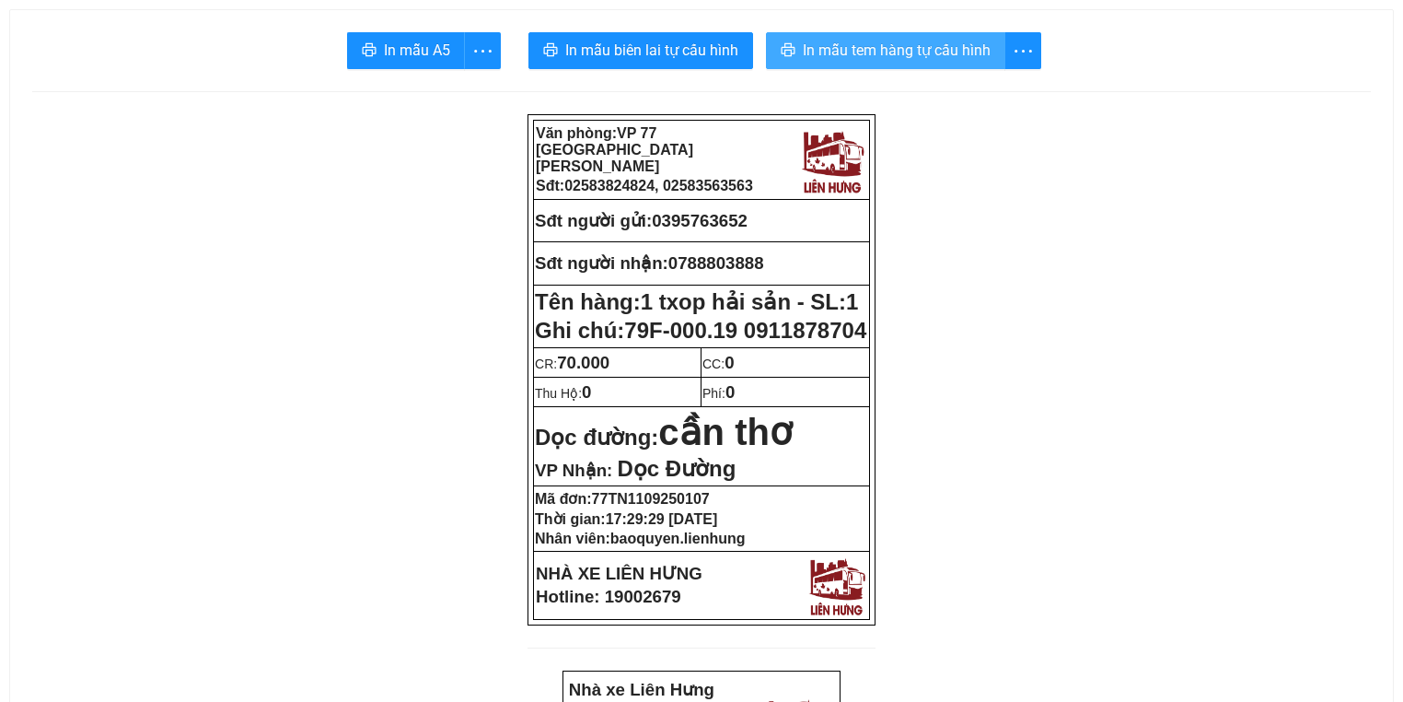
click at [928, 52] on span "In mẫu tem hàng tự cấu hình" at bounding box center [897, 50] width 188 height 23
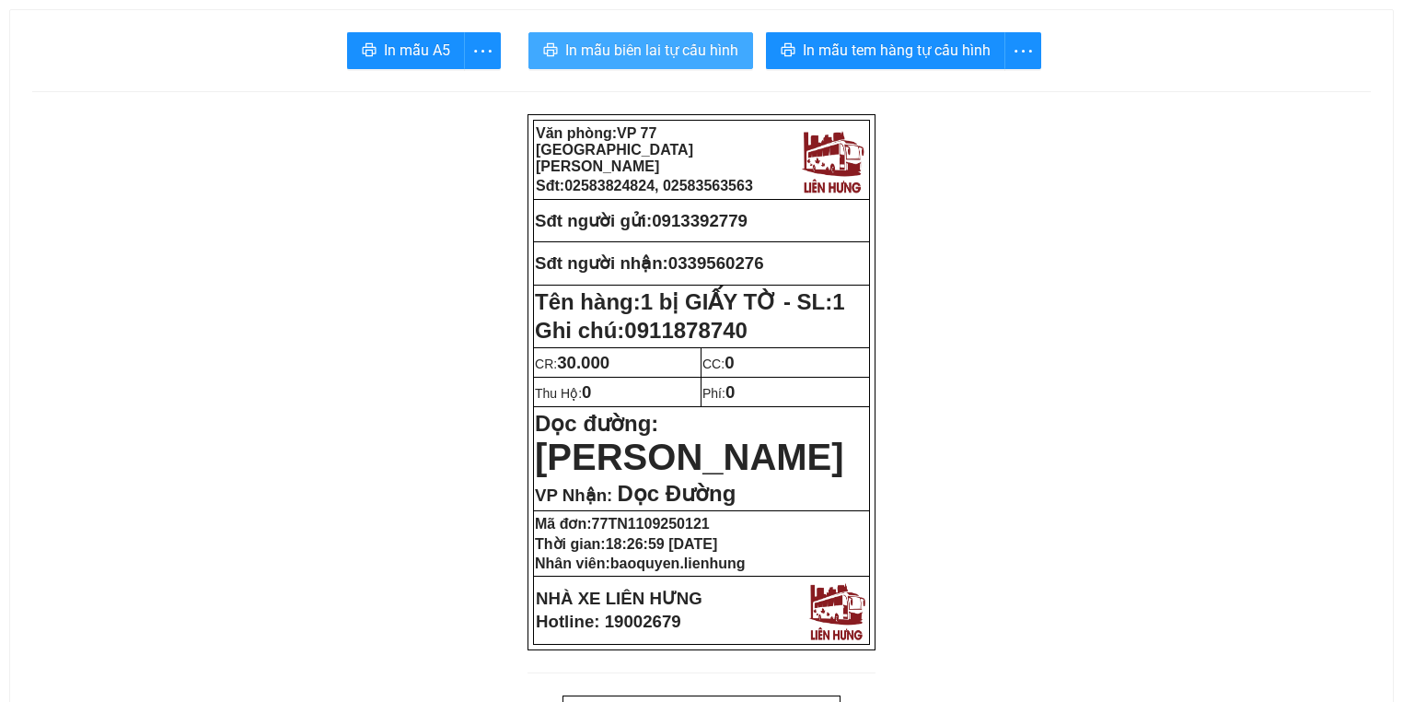
click at [622, 52] on span "In mẫu biên lai tự cấu hình" at bounding box center [651, 50] width 173 height 23
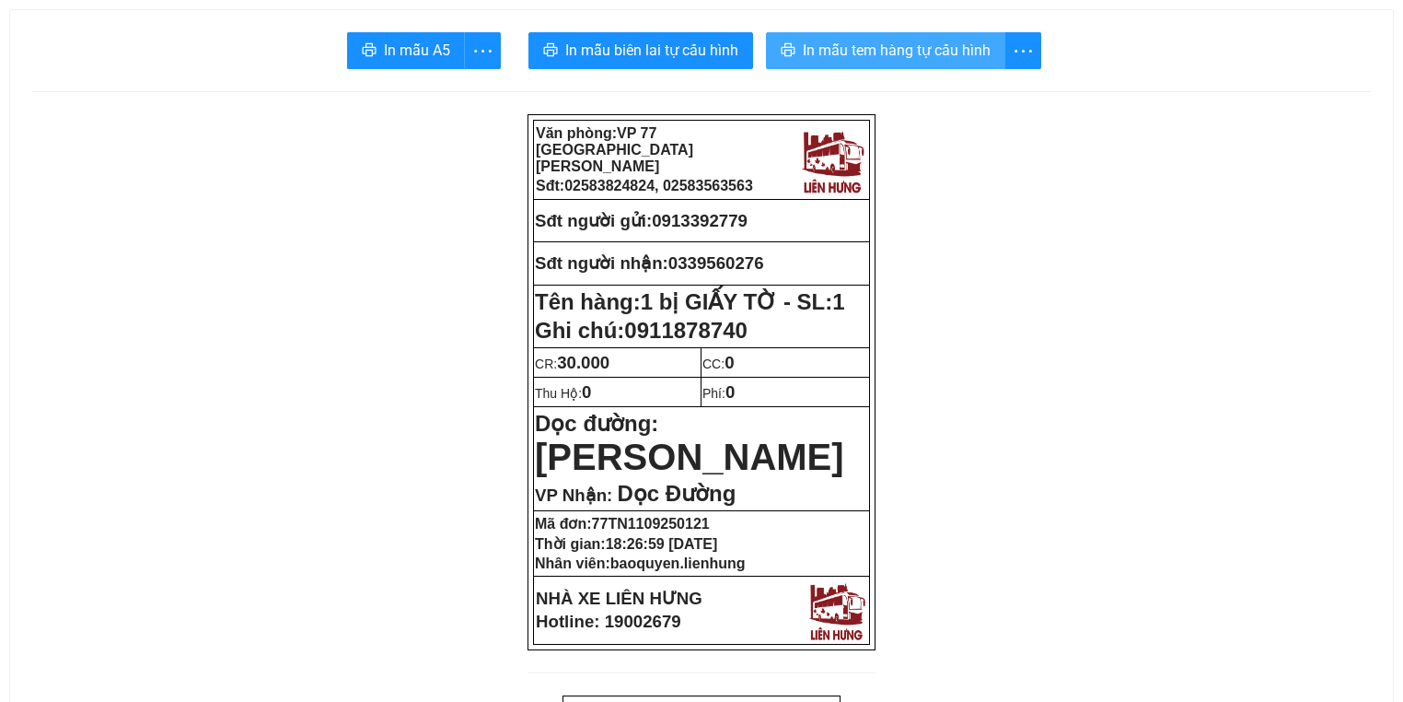
click at [877, 45] on span "In mẫu tem hàng tự cấu hình" at bounding box center [897, 50] width 188 height 23
